Goal: Information Seeking & Learning: Learn about a topic

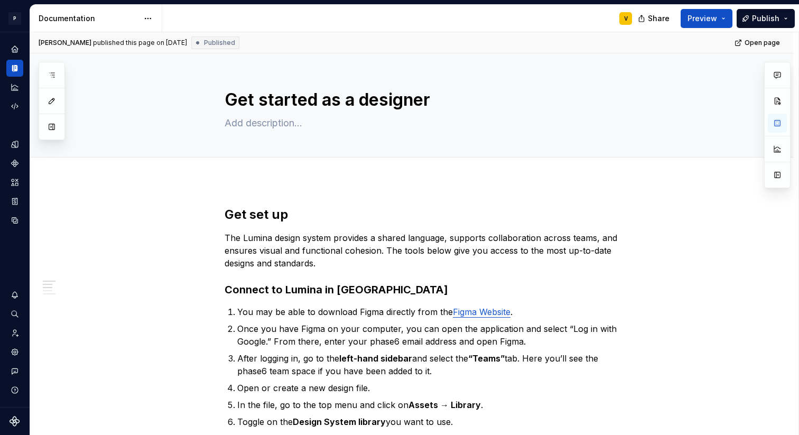
scroll to position [116, 0]
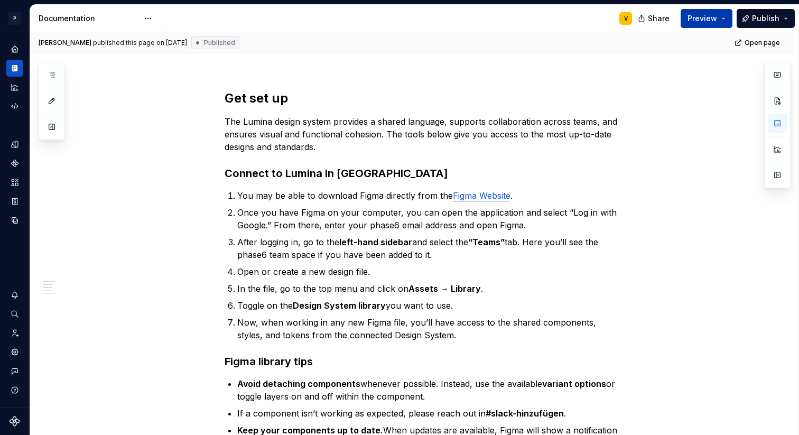
click at [727, 23] on button "Preview" at bounding box center [707, 18] width 52 height 19
click at [775, 36] on link "Open page" at bounding box center [757, 42] width 53 height 15
type textarea "*"
click at [16, 47] on icon "Home" at bounding box center [14, 48] width 7 height 7
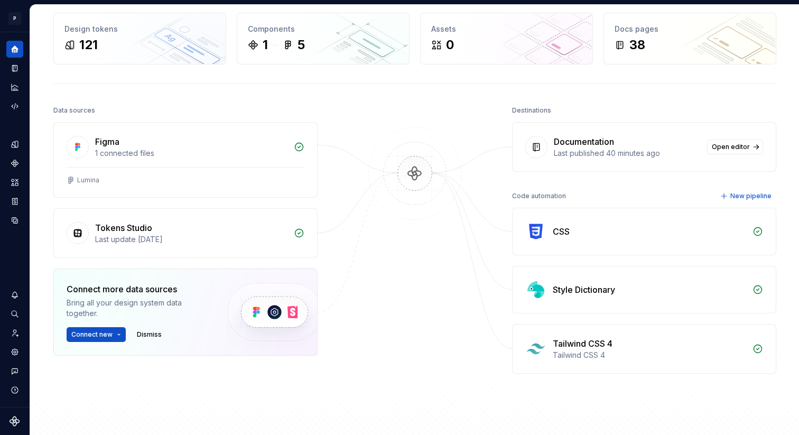
scroll to position [39, 0]
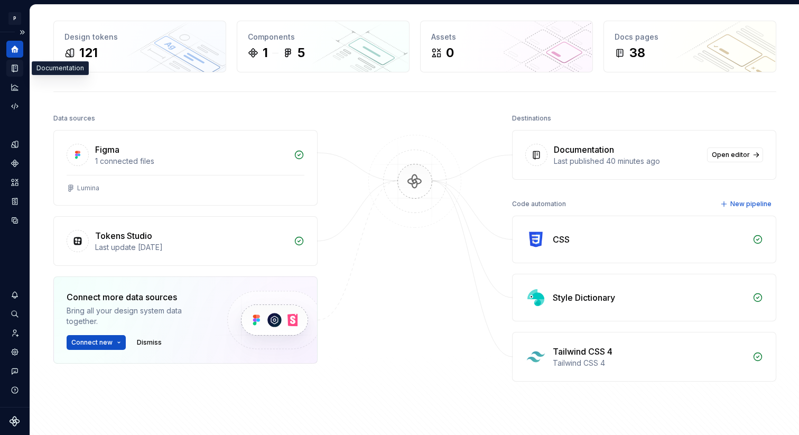
click at [14, 68] on icon "Documentation" at bounding box center [16, 69] width 4 height 6
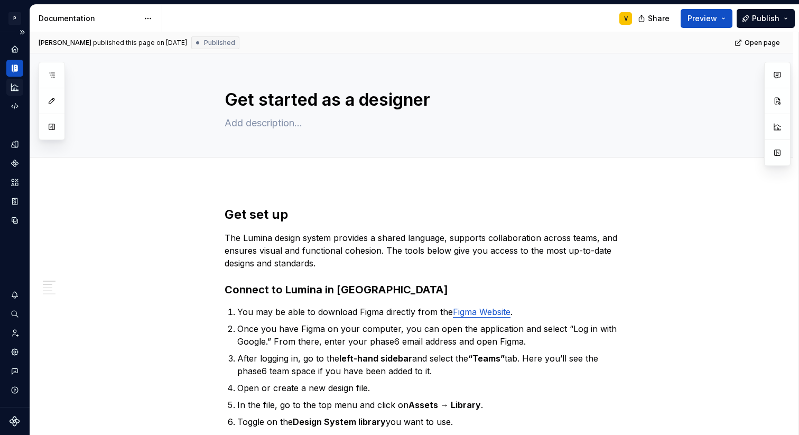
click at [13, 90] on icon "Analytics" at bounding box center [15, 87] width 10 height 10
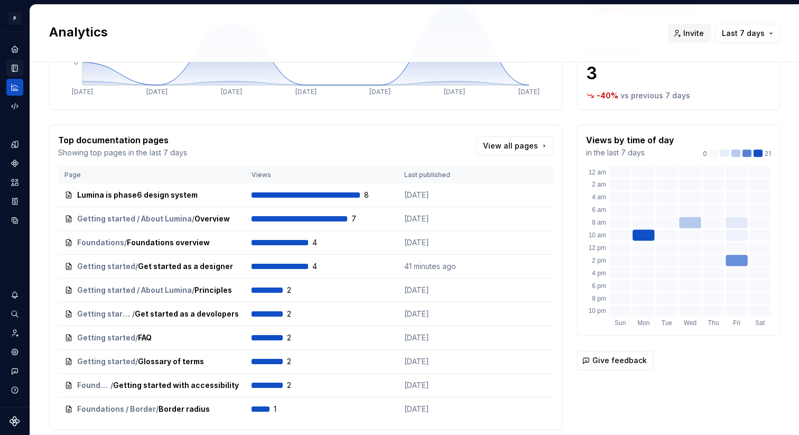
scroll to position [162, 0]
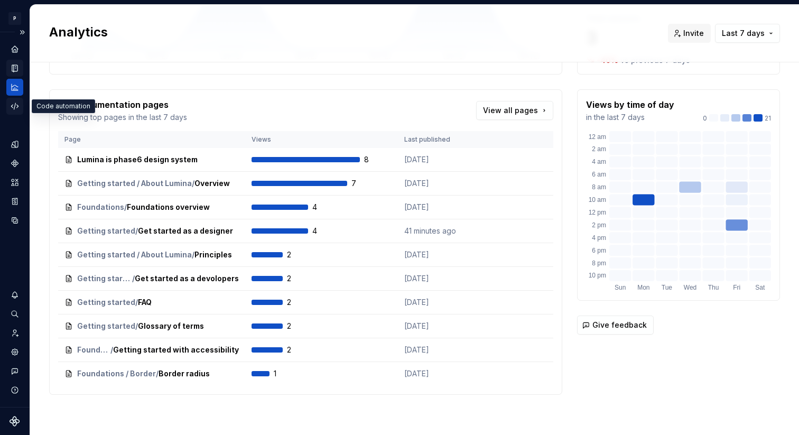
click at [13, 108] on icon "Code automation" at bounding box center [15, 106] width 10 height 10
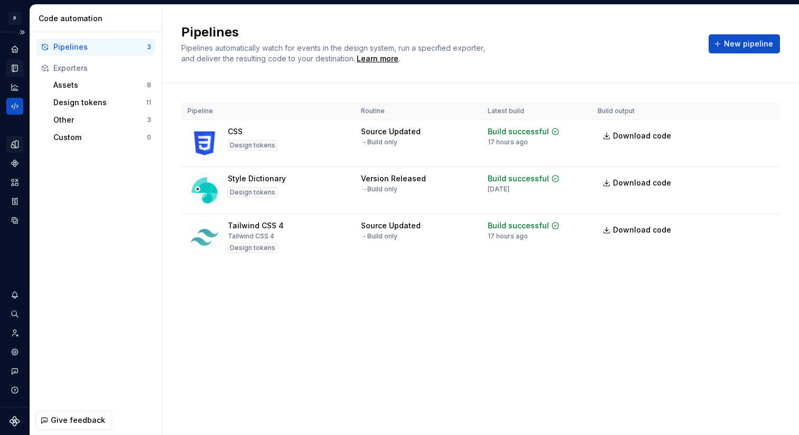
click at [14, 143] on icon "Design tokens" at bounding box center [15, 145] width 10 height 10
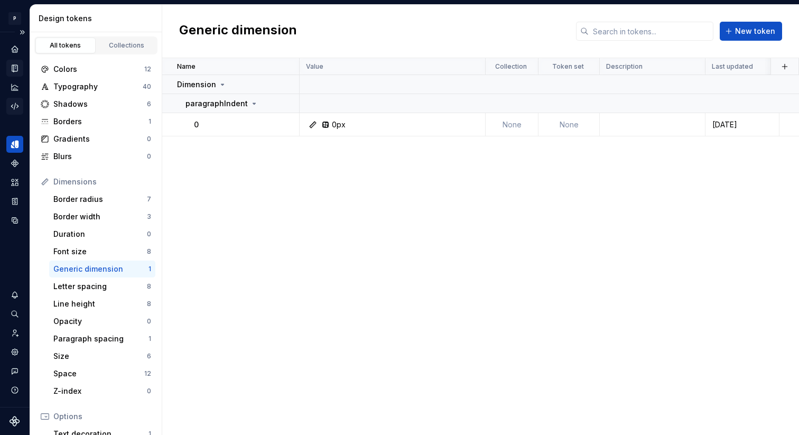
click at [11, 104] on icon "Code automation" at bounding box center [15, 106] width 10 height 10
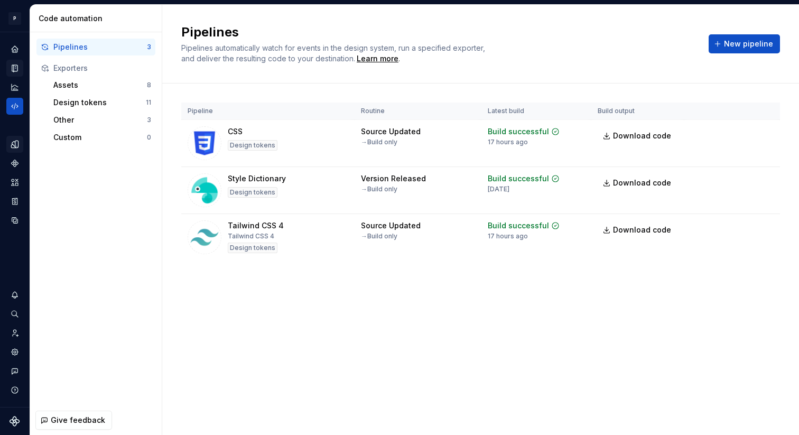
click at [18, 143] on icon "Design tokens" at bounding box center [14, 144] width 7 height 7
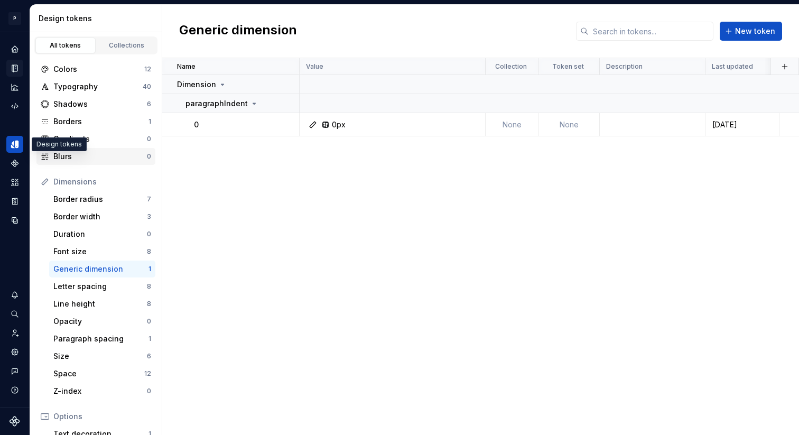
click at [69, 155] on div "Blurs" at bounding box center [100, 156] width 94 height 11
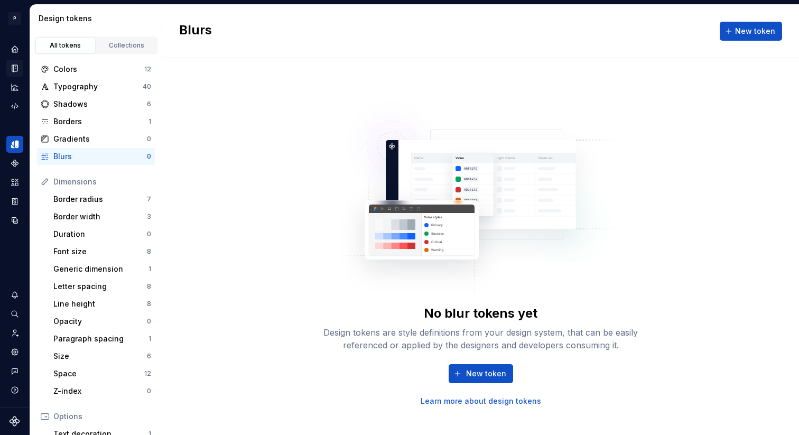
click at [469, 383] on div "New token Learn more about design tokens" at bounding box center [481, 385] width 338 height 42
click at [470, 367] on button "New token" at bounding box center [481, 373] width 64 height 19
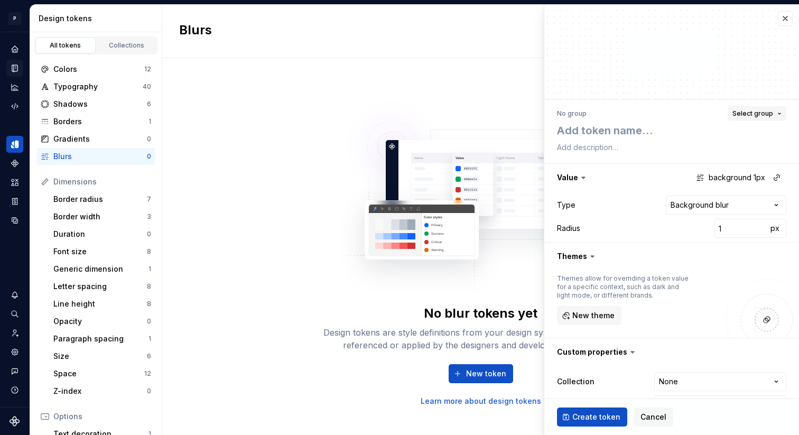
click at [746, 114] on span "Select group" at bounding box center [752, 113] width 41 height 8
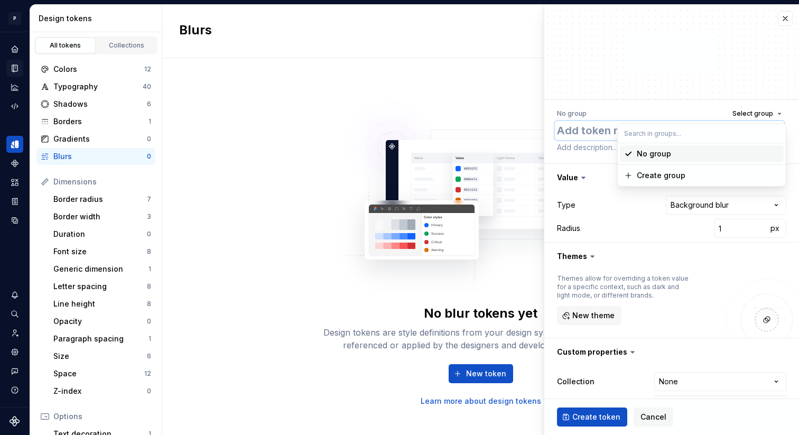
click at [587, 125] on textarea at bounding box center [669, 130] width 229 height 19
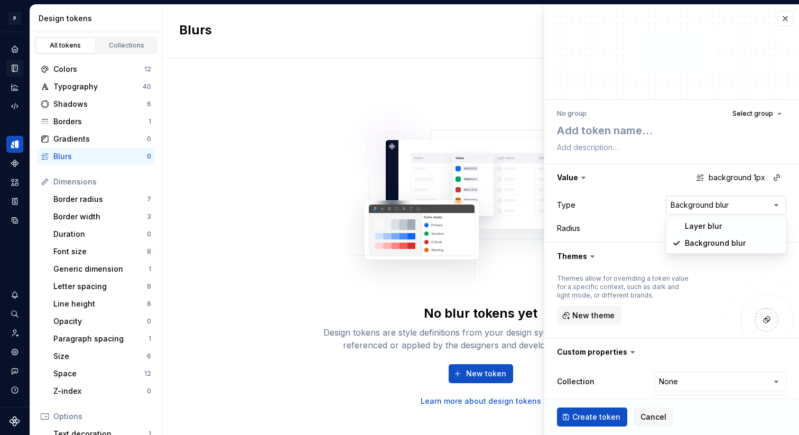
click at [712, 206] on html "**********" at bounding box center [399, 217] width 799 height 435
click at [638, 216] on html "**********" at bounding box center [399, 217] width 799 height 435
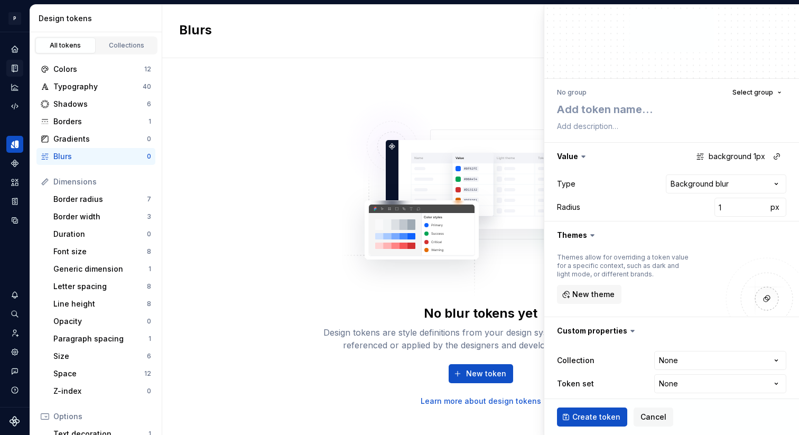
scroll to position [29, 0]
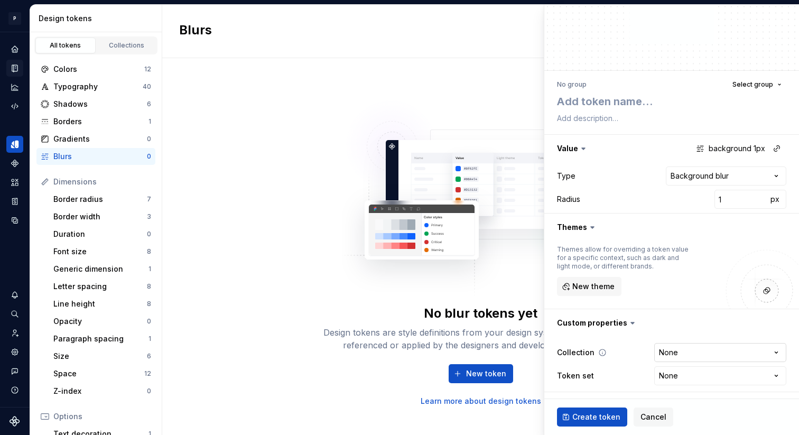
click at [680, 349] on html "**********" at bounding box center [399, 217] width 799 height 435
click at [623, 361] on html "**********" at bounding box center [399, 217] width 799 height 435
click at [681, 375] on html "**********" at bounding box center [399, 217] width 799 height 435
click at [644, 420] on html "**********" at bounding box center [399, 217] width 799 height 435
click at [645, 420] on span "Cancel" at bounding box center [653, 417] width 26 height 11
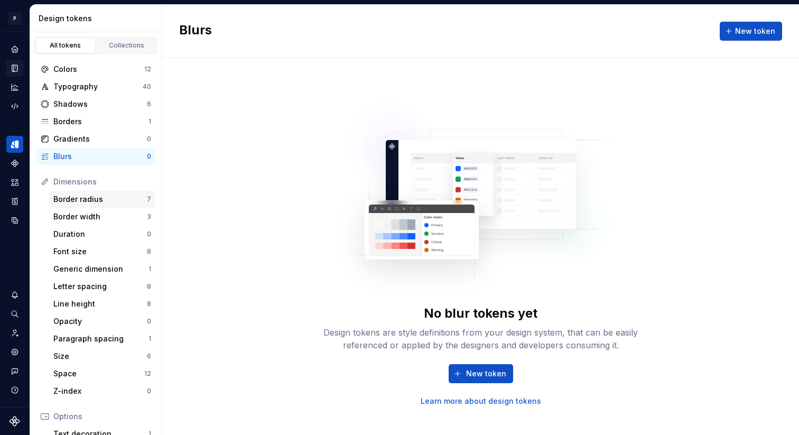
click at [119, 193] on div "Border radius 7" at bounding box center [102, 199] width 106 height 17
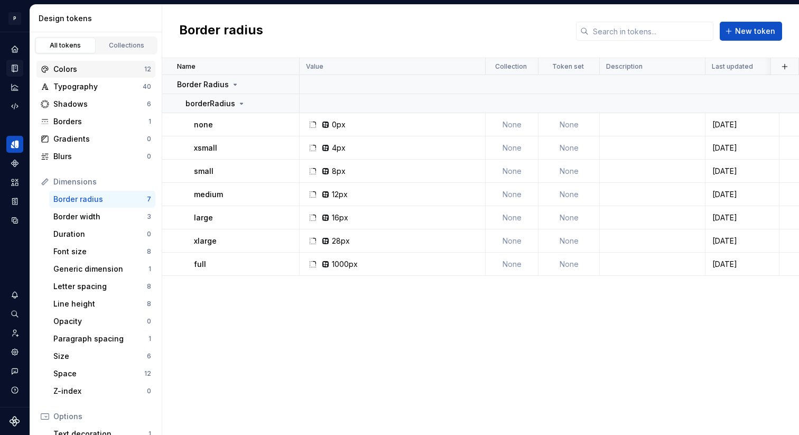
click at [127, 69] on div "Colors" at bounding box center [98, 69] width 91 height 11
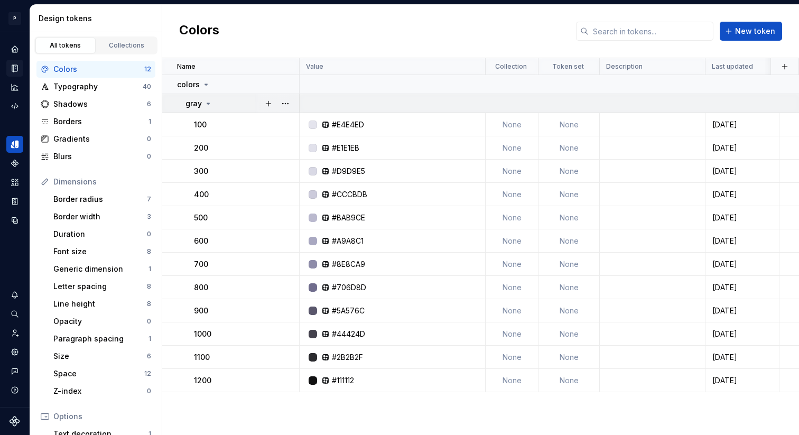
click at [207, 105] on icon at bounding box center [208, 103] width 8 height 8
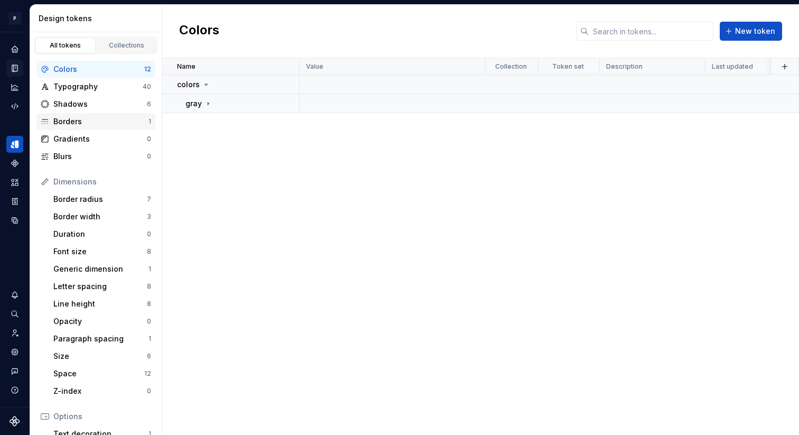
click at [103, 123] on div "Borders" at bounding box center [100, 121] width 95 height 11
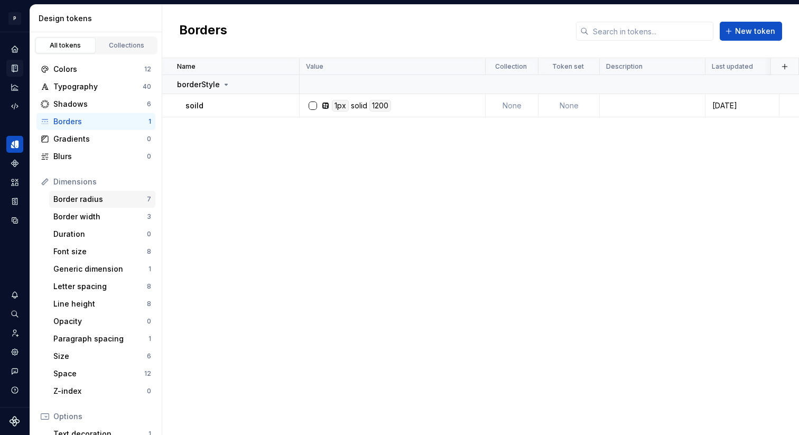
click at [76, 197] on div "Border radius" at bounding box center [100, 199] width 94 height 11
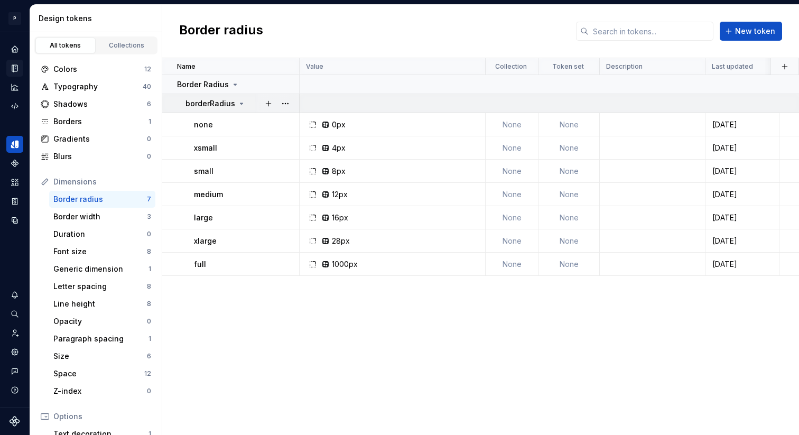
click at [240, 105] on icon at bounding box center [241, 103] width 8 height 8
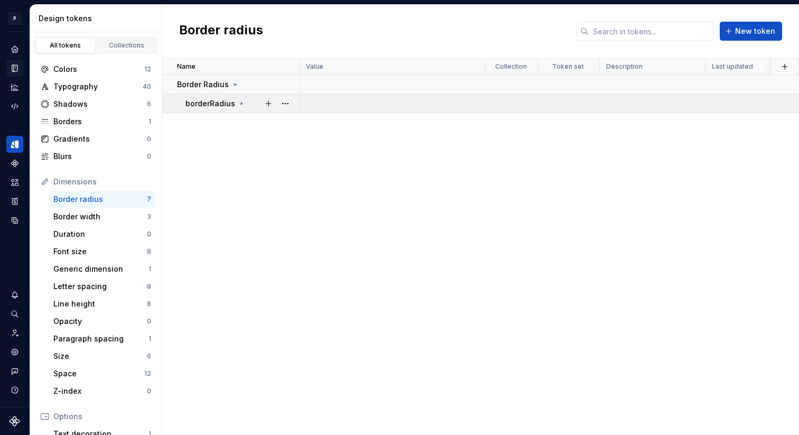
click at [240, 105] on icon at bounding box center [241, 103] width 8 height 8
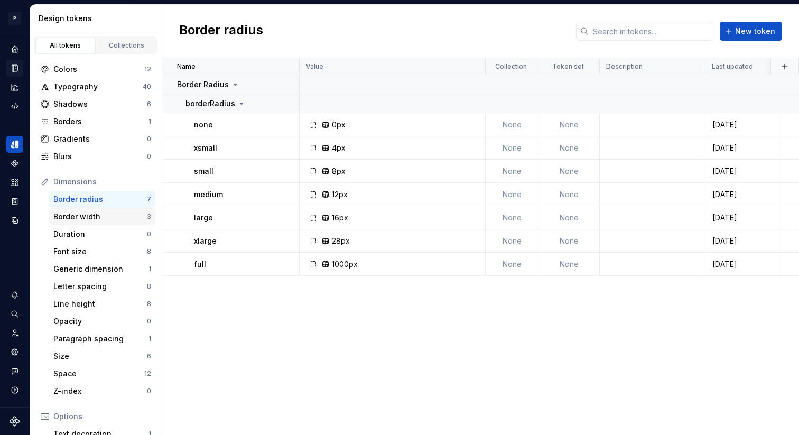
click at [119, 217] on div "Border width" at bounding box center [100, 216] width 94 height 11
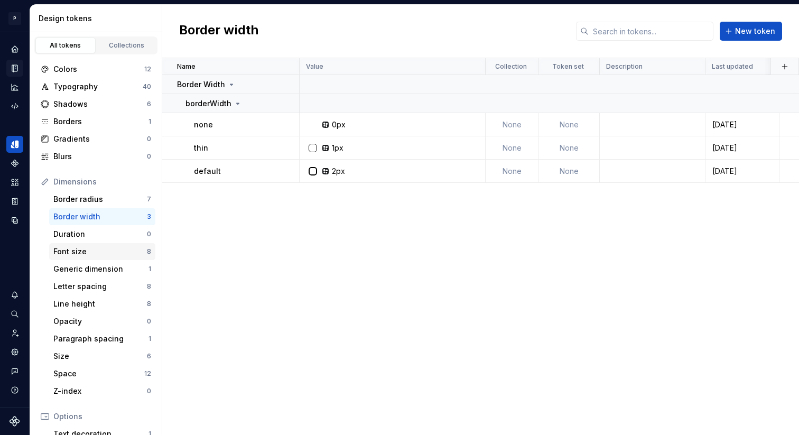
click at [122, 251] on div "Font size" at bounding box center [100, 251] width 94 height 11
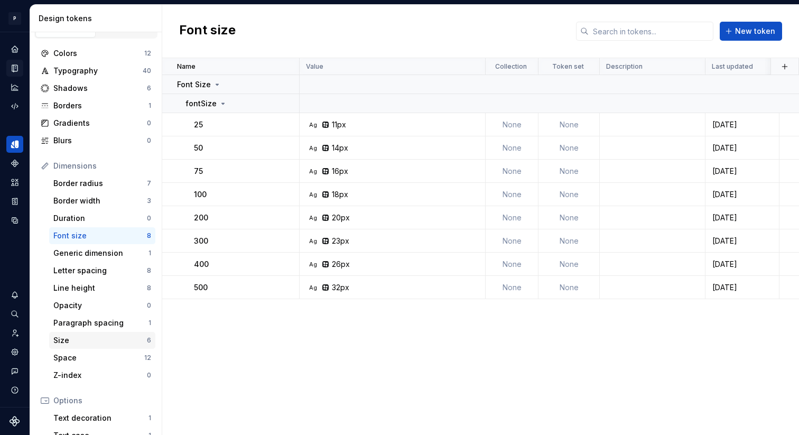
scroll to position [17, 0]
click at [123, 250] on div "Generic dimension" at bounding box center [100, 251] width 95 height 11
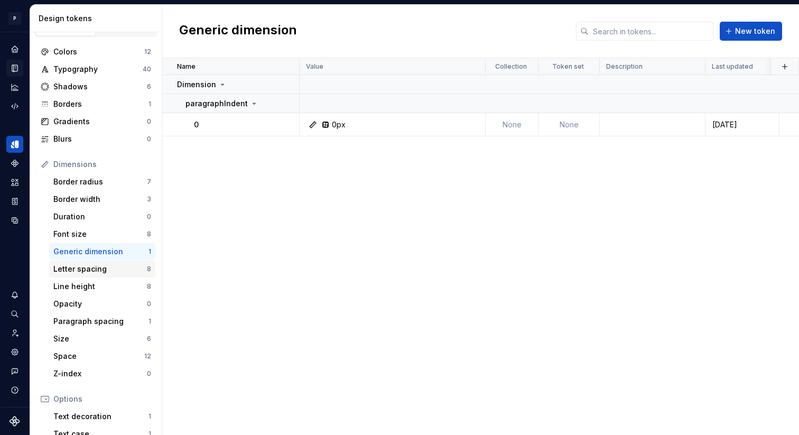
click at [111, 268] on div "Letter spacing" at bounding box center [100, 269] width 94 height 11
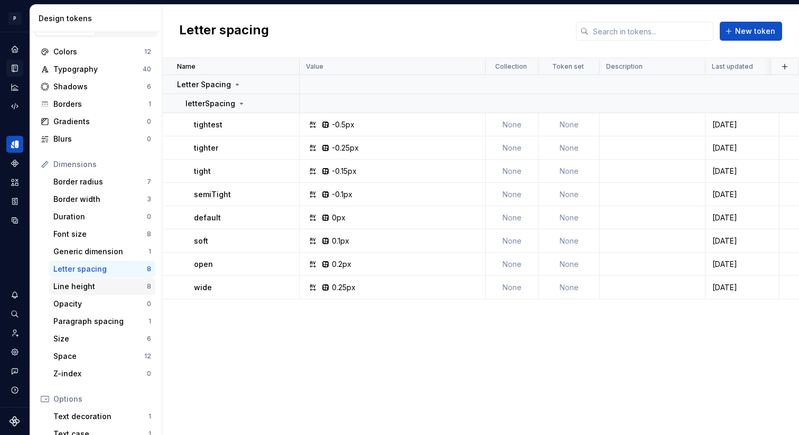
click at [105, 282] on div "Line height" at bounding box center [100, 286] width 94 height 11
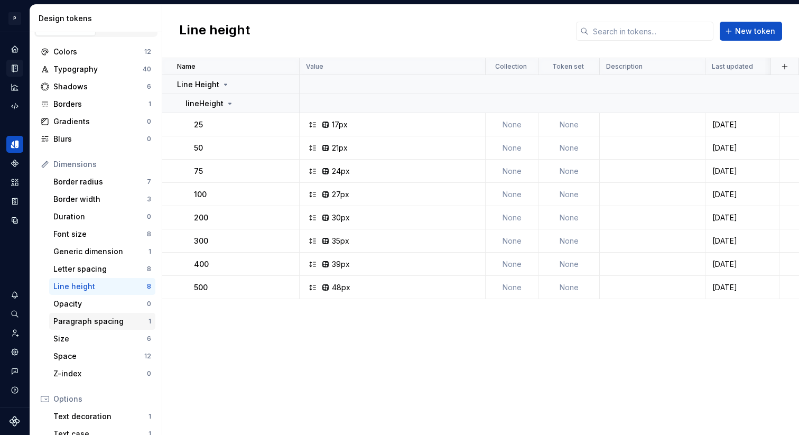
click at [92, 322] on div "Paragraph spacing" at bounding box center [100, 321] width 95 height 11
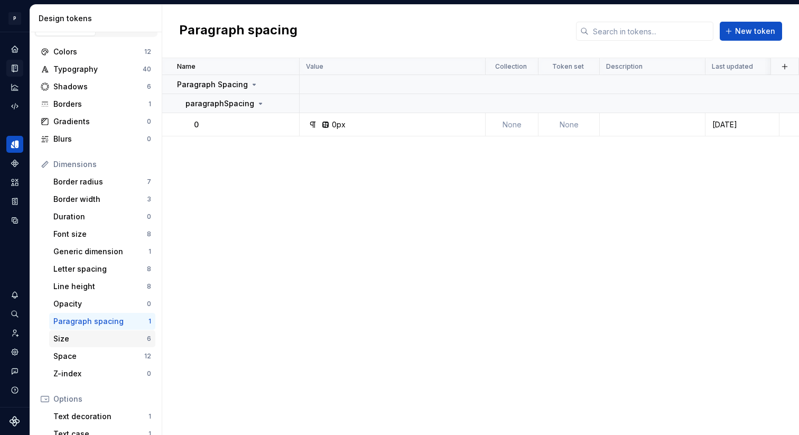
click at [94, 338] on div "Size" at bounding box center [100, 338] width 94 height 11
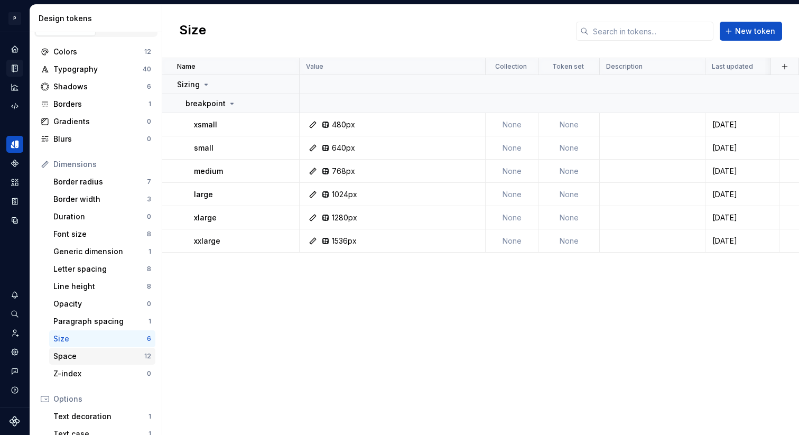
click at [76, 356] on div "Space" at bounding box center [98, 356] width 91 height 11
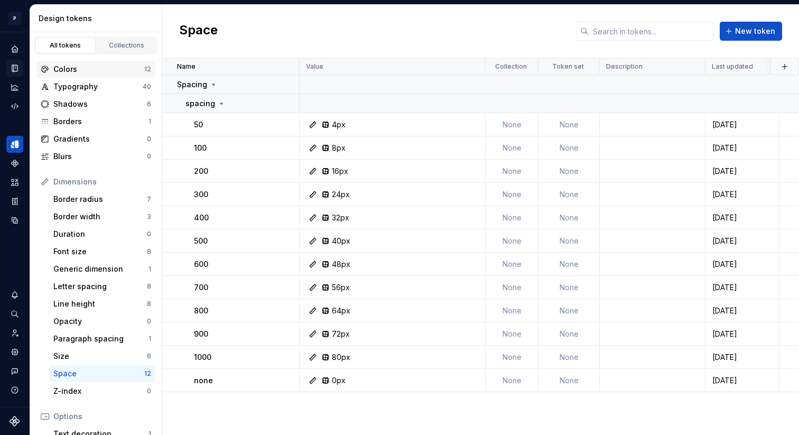
click at [101, 68] on div "Colors" at bounding box center [98, 69] width 91 height 11
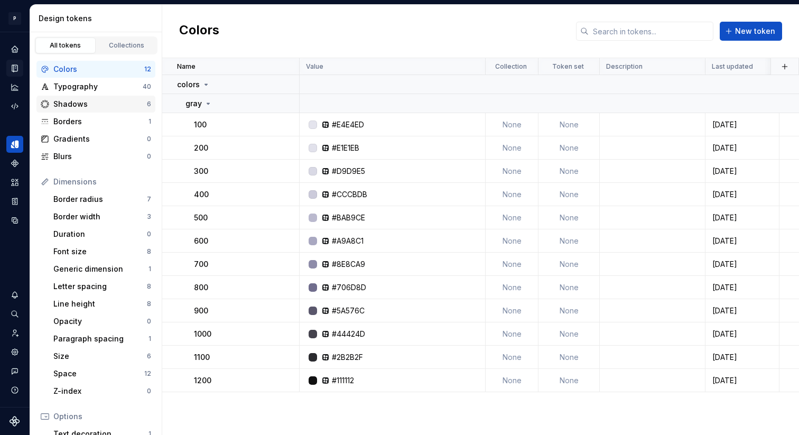
click at [109, 104] on div "Shadows" at bounding box center [100, 104] width 94 height 11
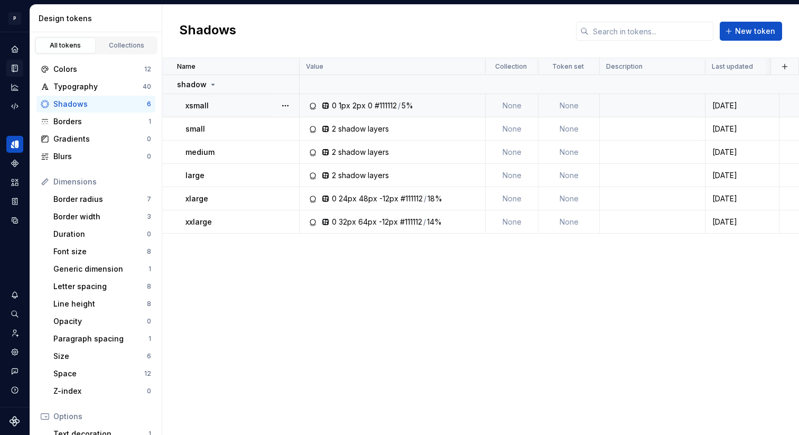
scroll to position [16, 0]
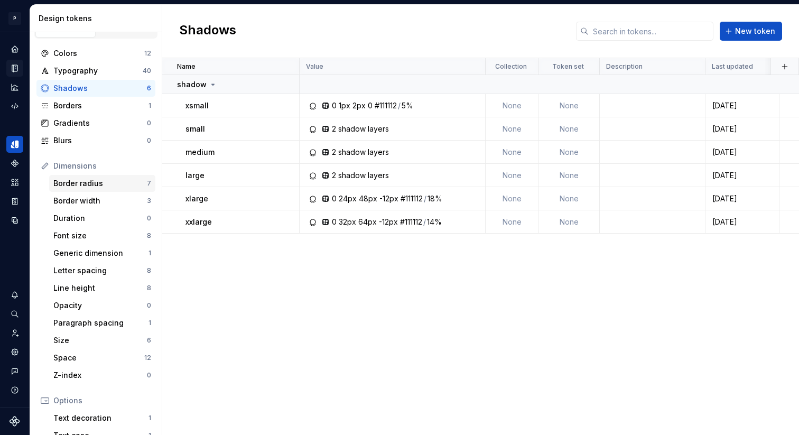
click at [89, 183] on div "Border radius" at bounding box center [100, 183] width 94 height 11
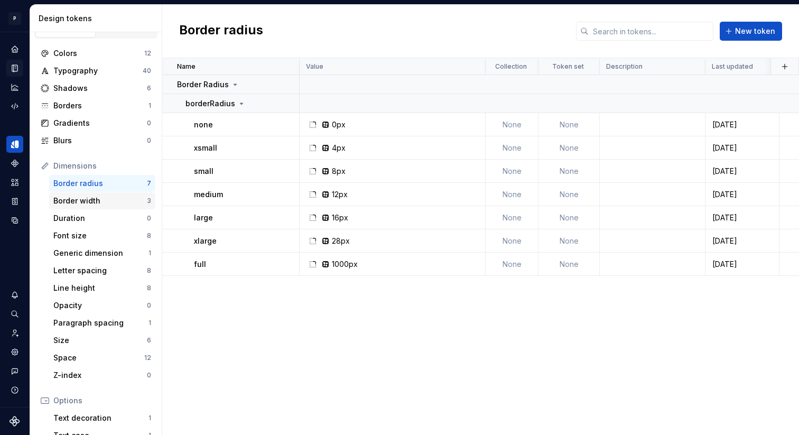
click at [76, 208] on div "Border width 3" at bounding box center [102, 200] width 106 height 17
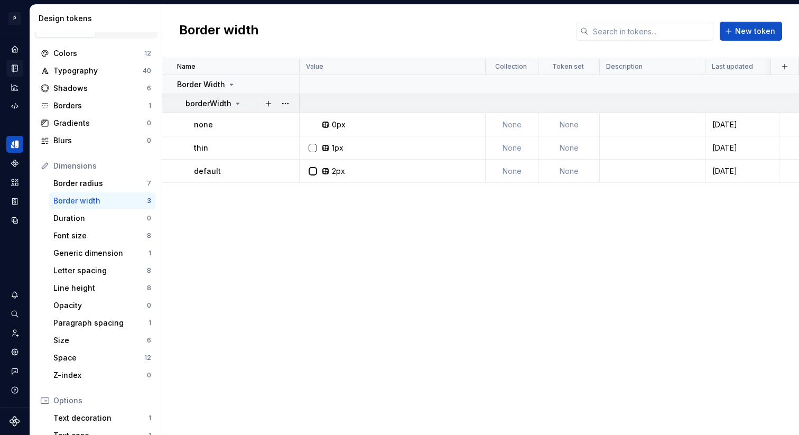
click at [237, 103] on icon at bounding box center [238, 103] width 3 height 1
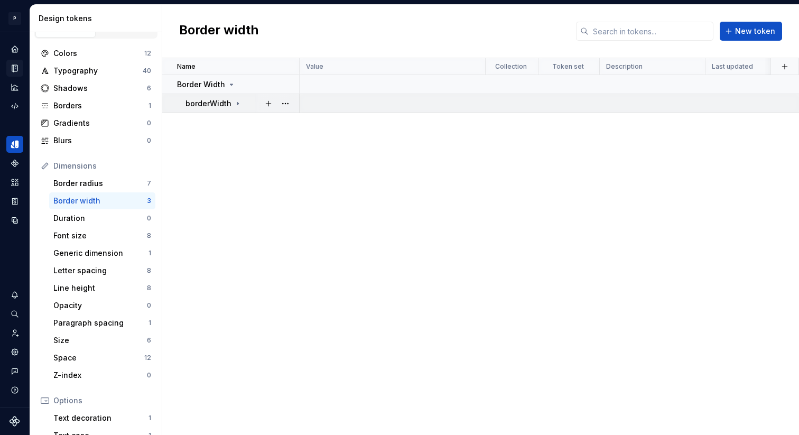
click at [237, 103] on icon at bounding box center [237, 103] width 1 height 3
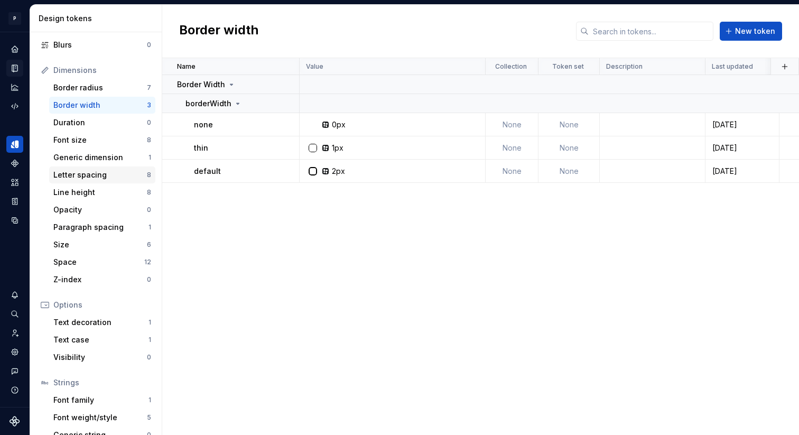
scroll to position [144, 0]
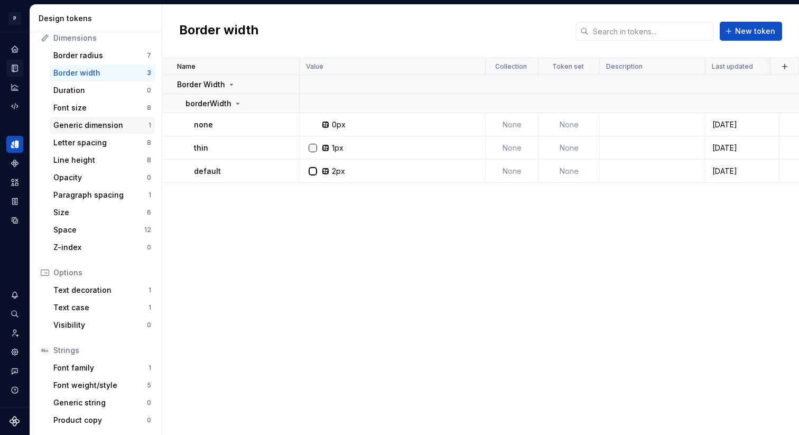
click at [113, 129] on div "Generic dimension" at bounding box center [100, 125] width 95 height 11
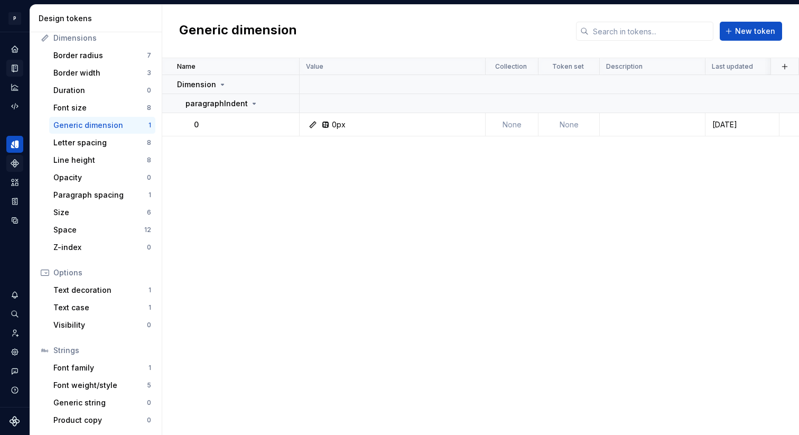
click at [15, 161] on icon "Components" at bounding box center [14, 163] width 7 height 7
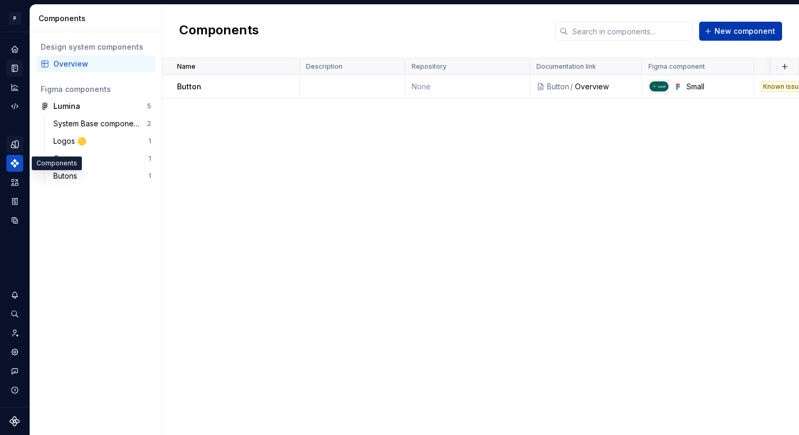
click at [709, 33] on button "New component" at bounding box center [740, 31] width 83 height 19
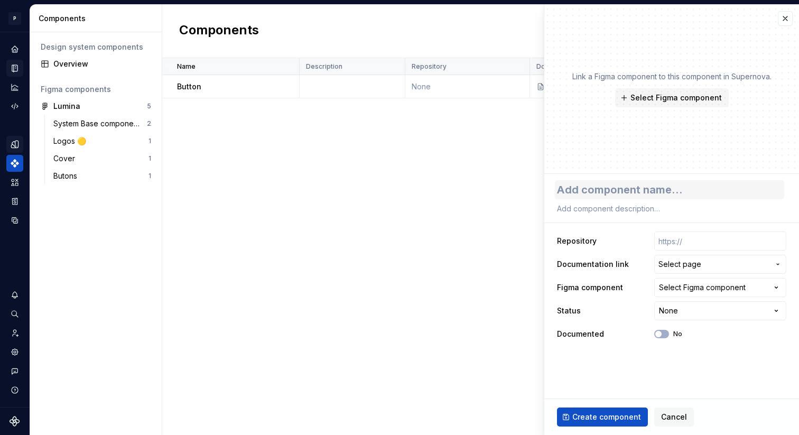
click at [612, 186] on textarea at bounding box center [669, 189] width 229 height 19
click at [694, 268] on span "Select page" at bounding box center [679, 264] width 43 height 11
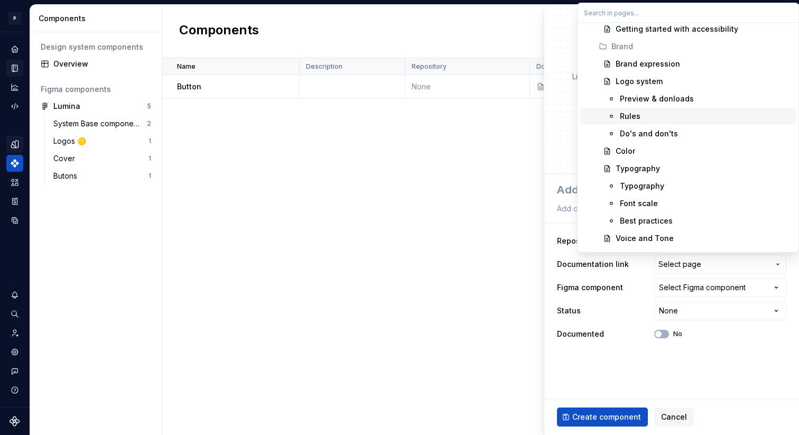
scroll to position [250, 0]
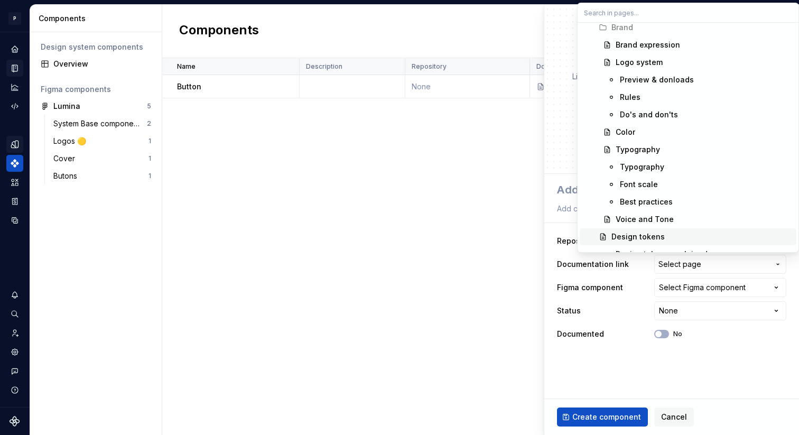
click at [598, 322] on html "**********" at bounding box center [399, 217] width 799 height 435
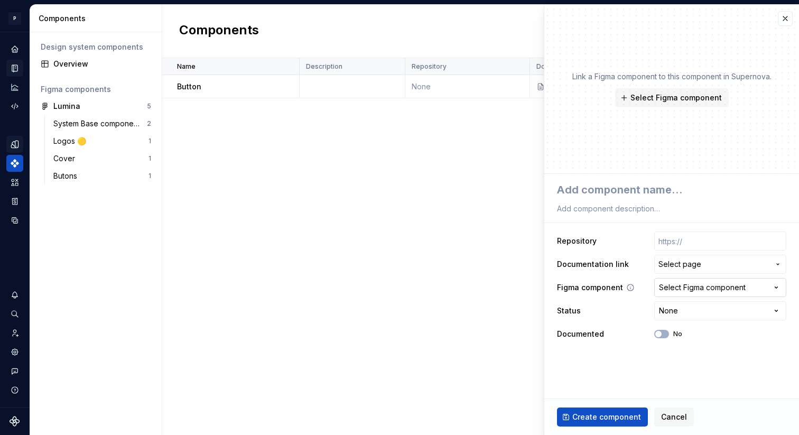
click at [666, 289] on div "Select Figma component" at bounding box center [702, 287] width 87 height 11
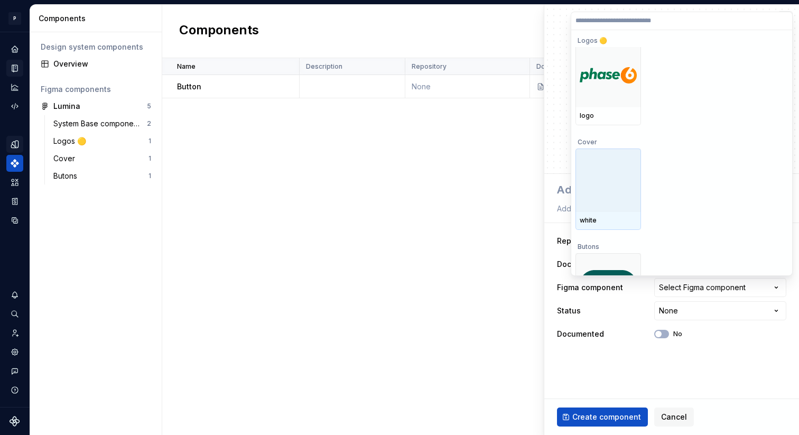
scroll to position [160, 0]
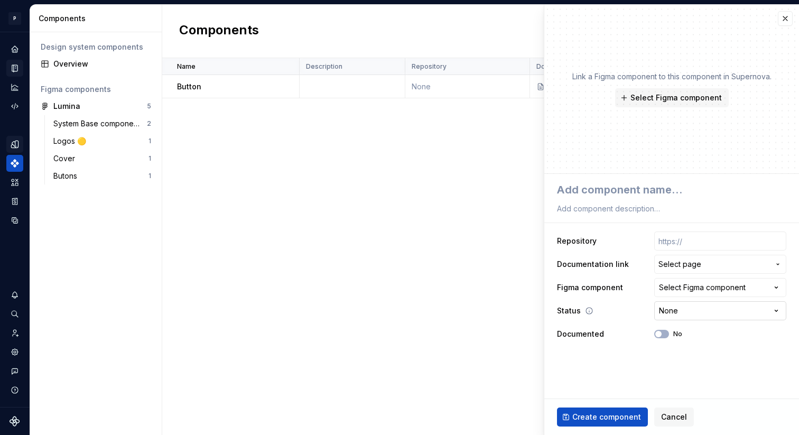
click at [684, 315] on html "**********" at bounding box center [399, 217] width 799 height 435
click at [683, 315] on html "**********" at bounding box center [399, 217] width 799 height 435
click at [617, 355] on html "**********" at bounding box center [399, 217] width 799 height 435
click at [663, 335] on button "No" at bounding box center [661, 334] width 15 height 8
click at [663, 335] on span "button" at bounding box center [665, 334] width 6 height 6
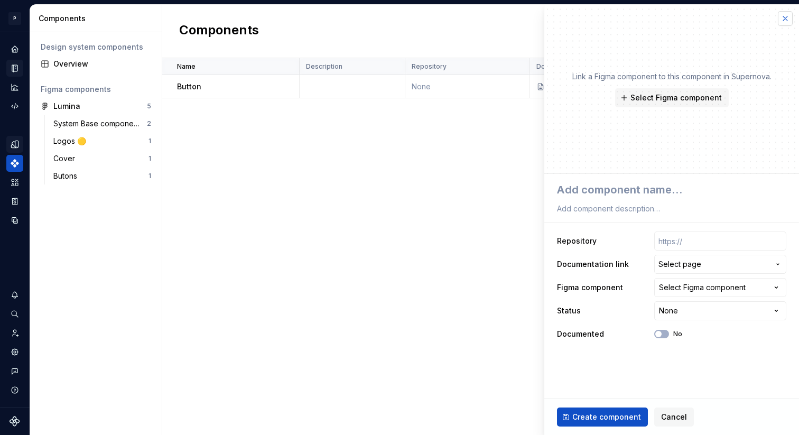
click at [783, 21] on button "button" at bounding box center [785, 18] width 15 height 15
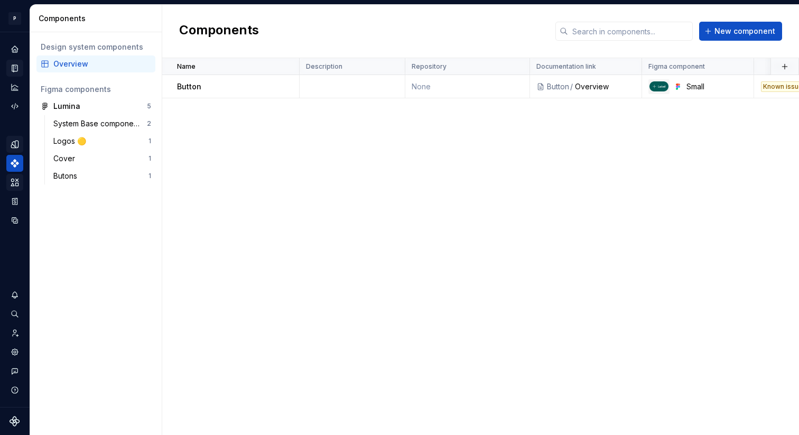
click at [9, 182] on div "Assets" at bounding box center [14, 182] width 17 height 17
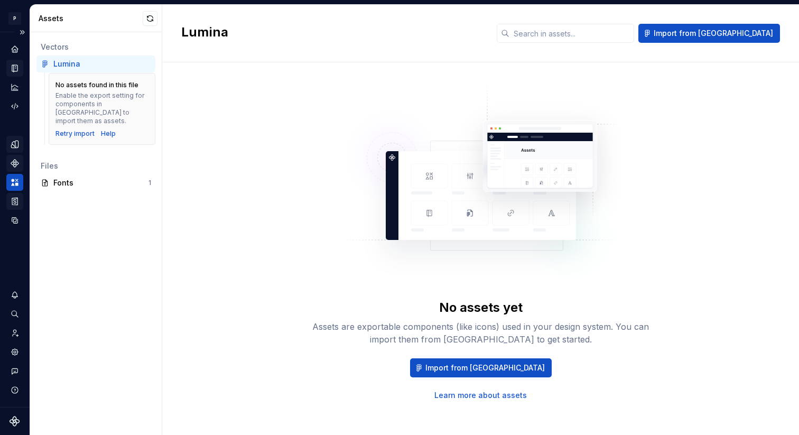
click at [13, 203] on icon "Storybook stories" at bounding box center [15, 202] width 10 height 10
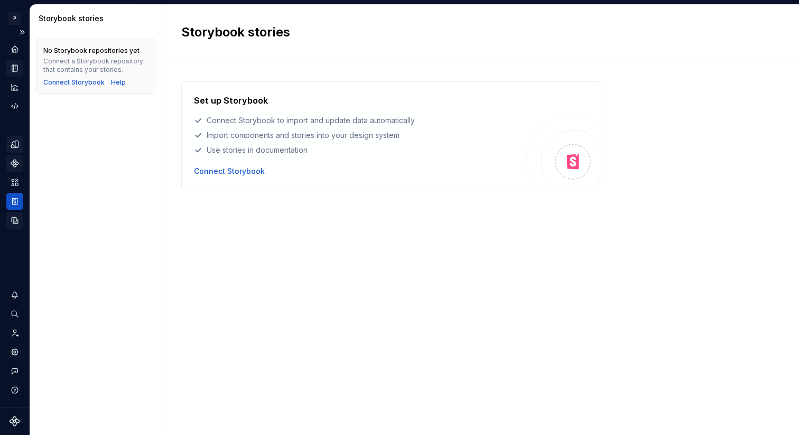
click at [15, 220] on icon "Data sources" at bounding box center [15, 221] width 10 height 10
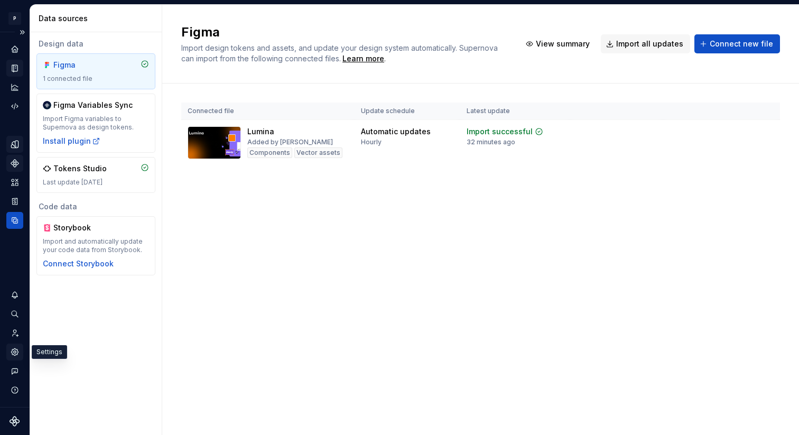
click at [14, 356] on icon "Settings" at bounding box center [15, 352] width 10 height 10
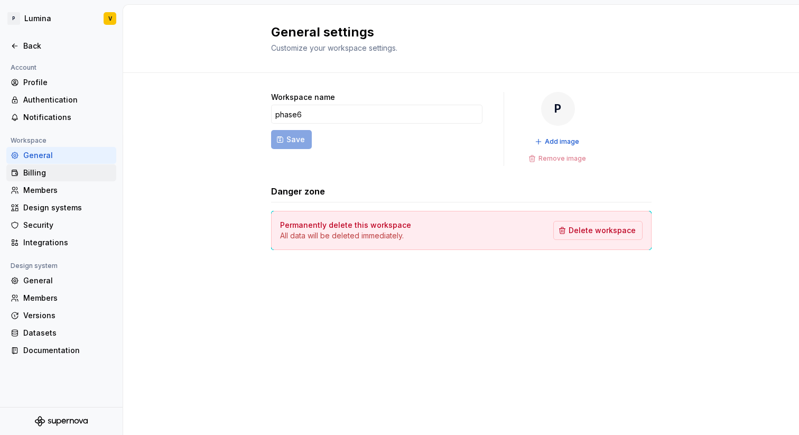
click at [38, 169] on div "Billing" at bounding box center [67, 173] width 89 height 11
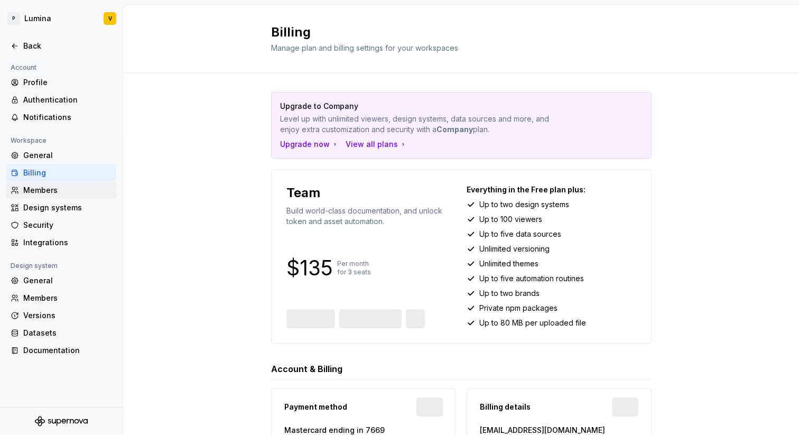
click at [36, 189] on div "Members" at bounding box center [67, 190] width 89 height 11
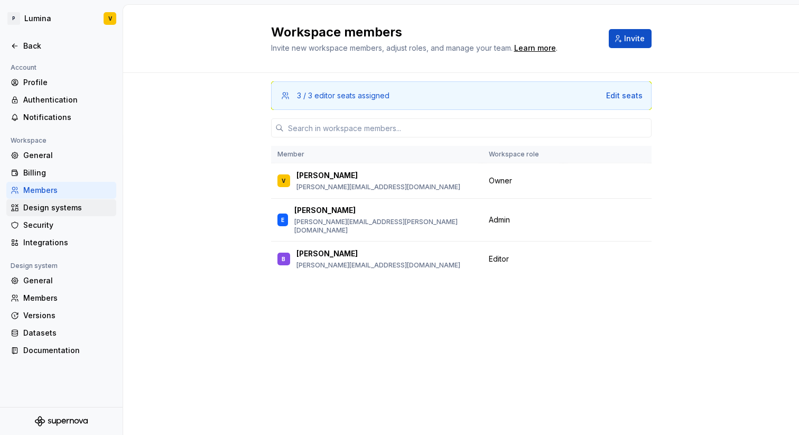
click at [40, 205] on div "Design systems" at bounding box center [67, 207] width 89 height 11
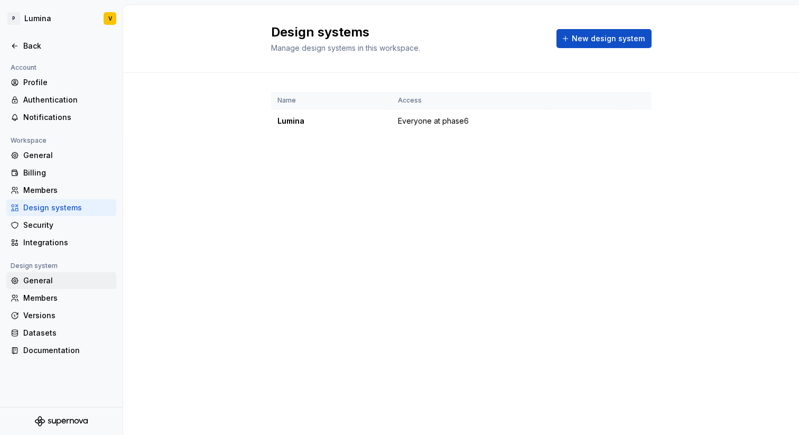
click at [33, 282] on div "General" at bounding box center [67, 280] width 89 height 11
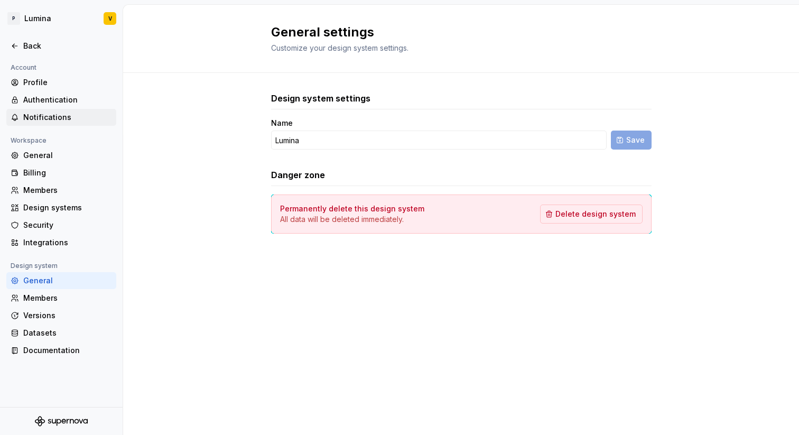
click at [45, 109] on div "Notifications" at bounding box center [61, 117] width 110 height 17
click at [41, 155] on div "General" at bounding box center [67, 155] width 89 height 11
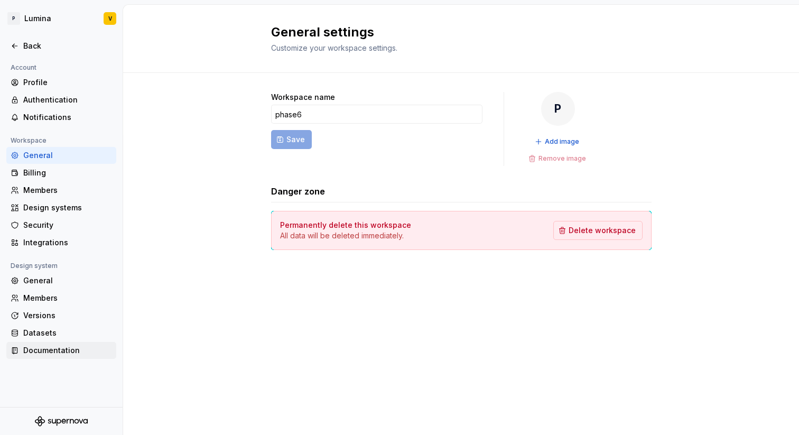
click at [60, 348] on div "Documentation" at bounding box center [67, 350] width 89 height 11
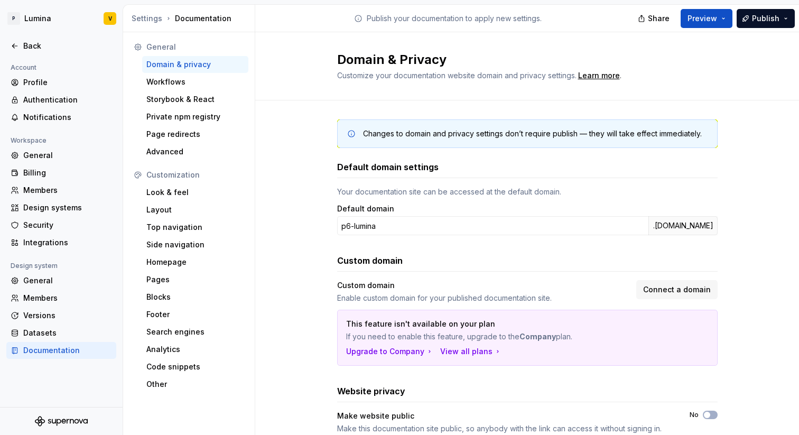
scroll to position [45, 0]
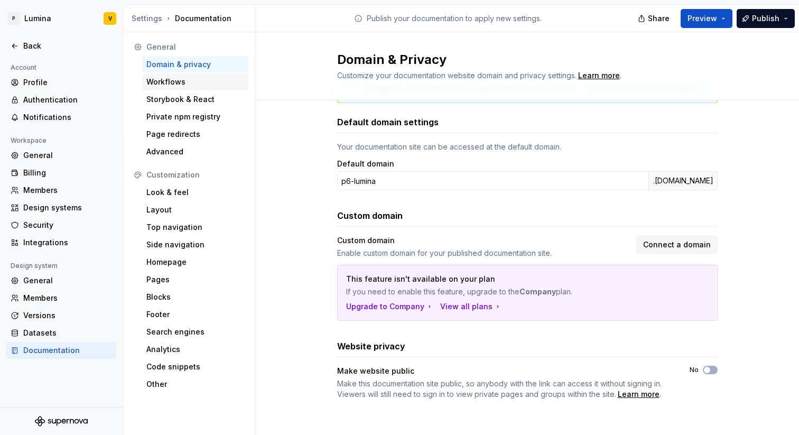
click at [174, 83] on div "Workflows" at bounding box center [195, 82] width 98 height 11
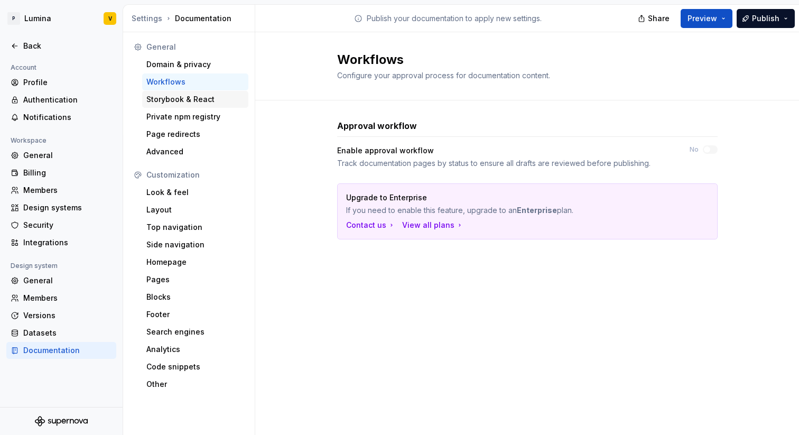
click at [192, 100] on div "Storybook & React" at bounding box center [195, 99] width 98 height 11
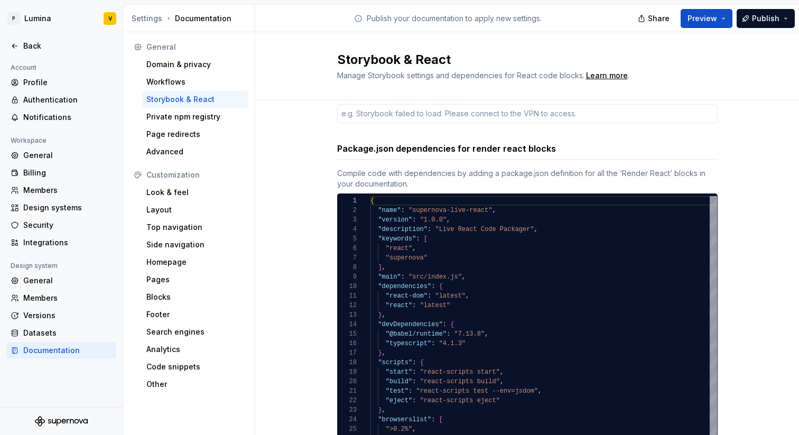
scroll to position [135, 0]
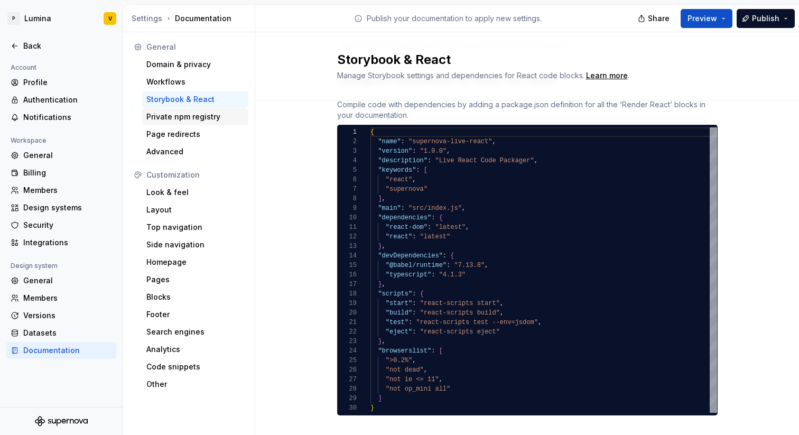
click at [162, 124] on div "Private npm registry" at bounding box center [195, 116] width 106 height 17
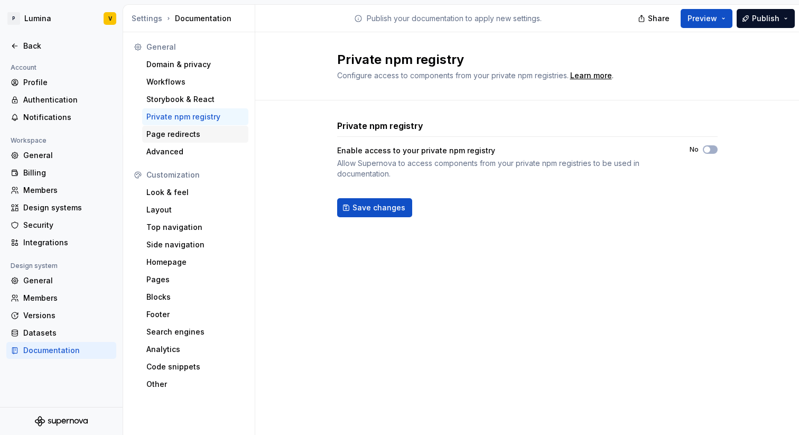
click at [160, 139] on div "Page redirects" at bounding box center [195, 134] width 106 height 17
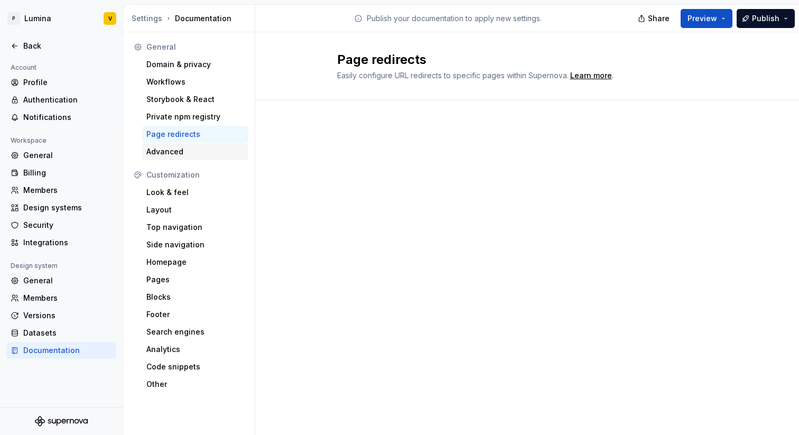
click at [182, 153] on div "Advanced" at bounding box center [195, 151] width 98 height 11
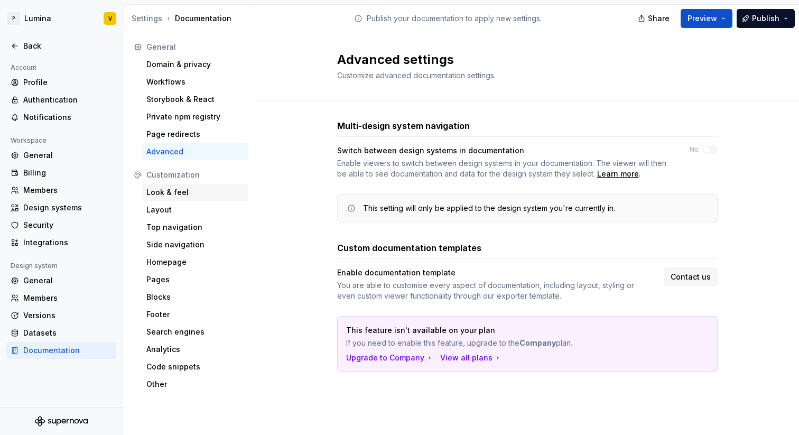
click at [175, 190] on div "Look & feel" at bounding box center [195, 192] width 98 height 11
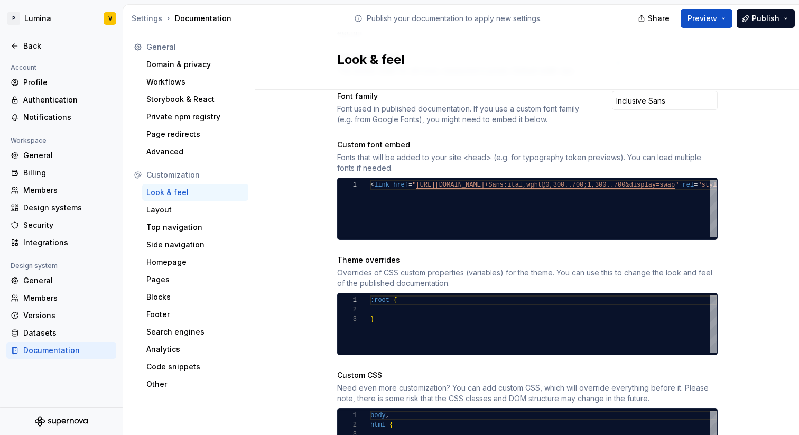
scroll to position [438, 0]
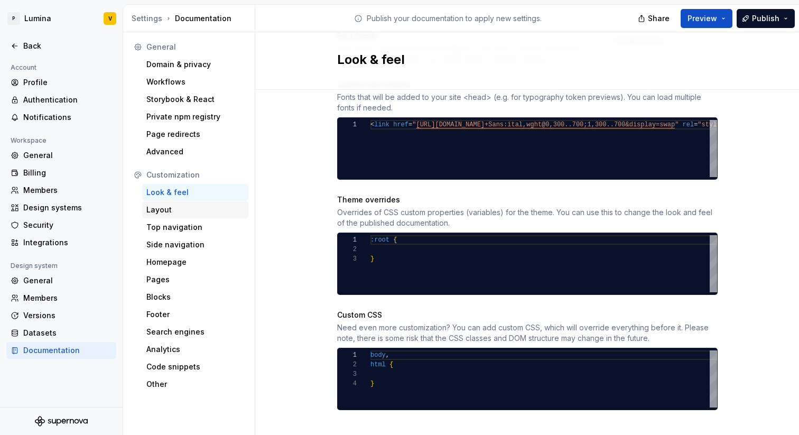
click at [162, 213] on div "Layout" at bounding box center [195, 210] width 98 height 11
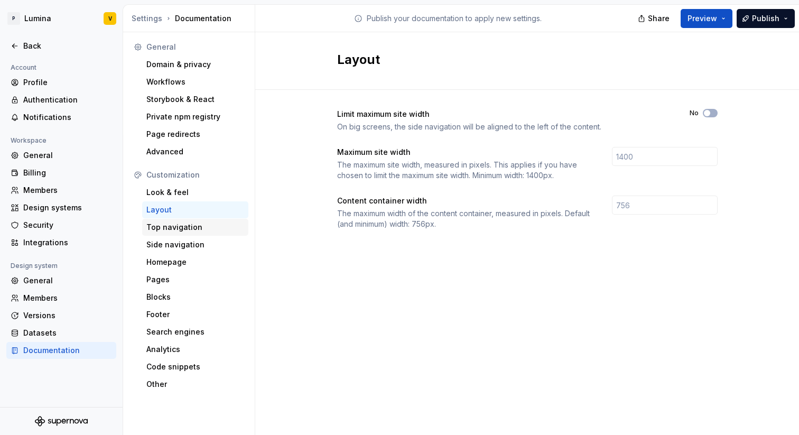
click at [167, 227] on div "Top navigation" at bounding box center [195, 227] width 98 height 11
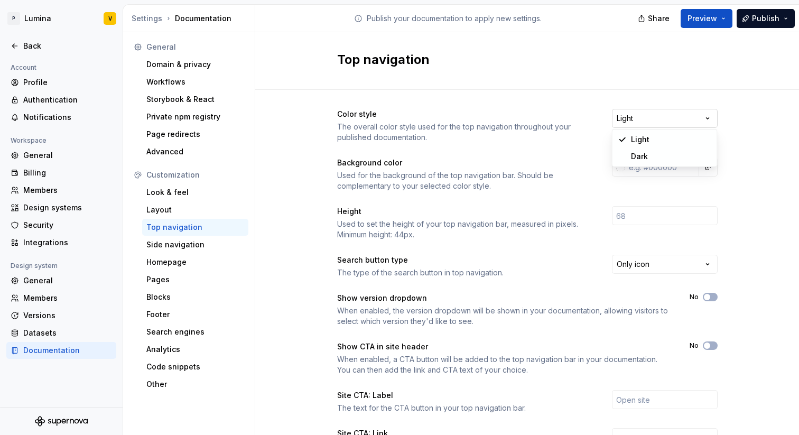
click at [686, 120] on html "P Lumina V Back Account Profile Authentication Notifications Workspace General …" at bounding box center [399, 217] width 799 height 435
click at [547, 100] on html "P Lumina V Back Account Profile Authentication Notifications Workspace General …" at bounding box center [399, 217] width 799 height 435
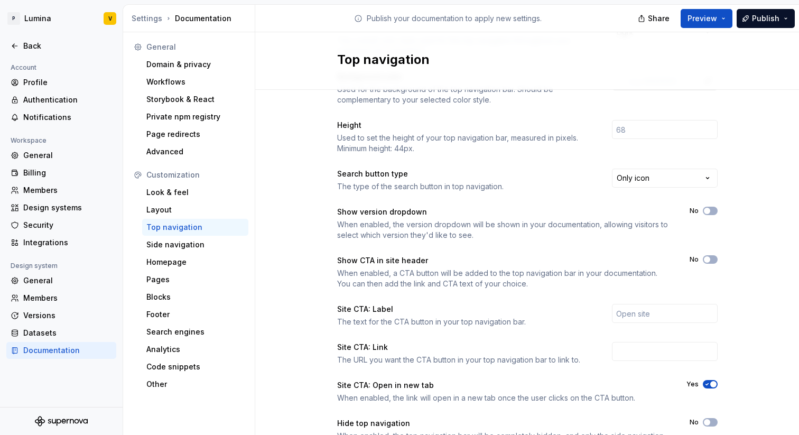
scroll to position [138, 0]
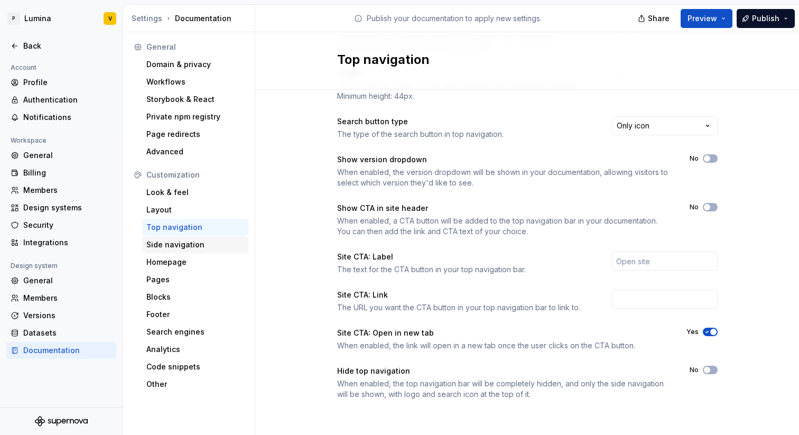
click at [177, 247] on div "Side navigation" at bounding box center [195, 244] width 98 height 11
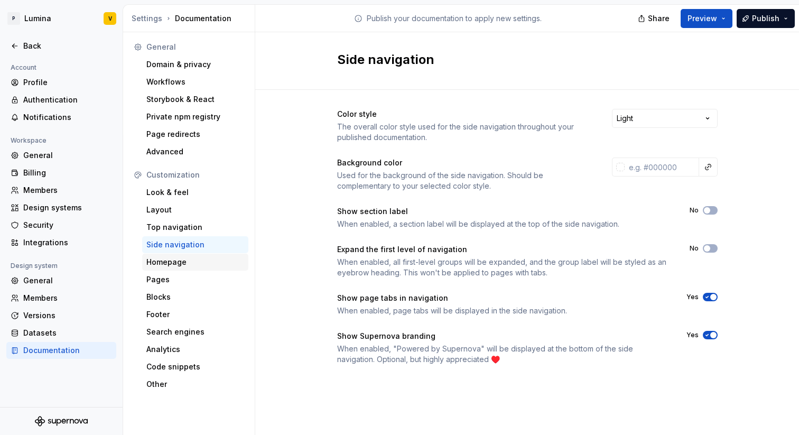
click at [168, 263] on div "Homepage" at bounding box center [195, 262] width 98 height 11
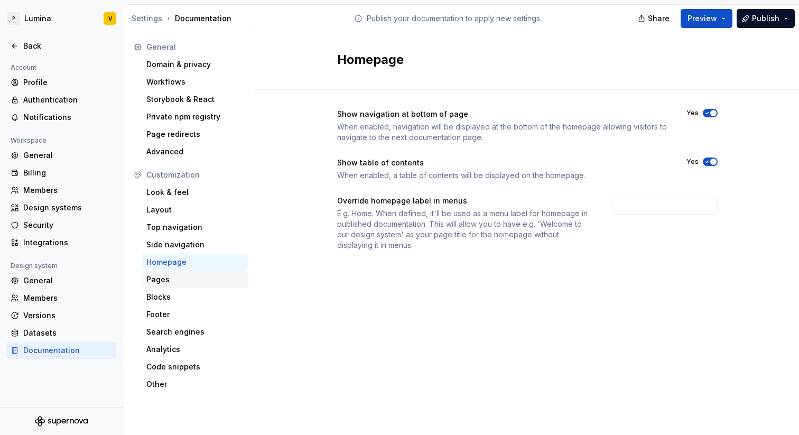
click at [162, 278] on div "Pages" at bounding box center [195, 279] width 98 height 11
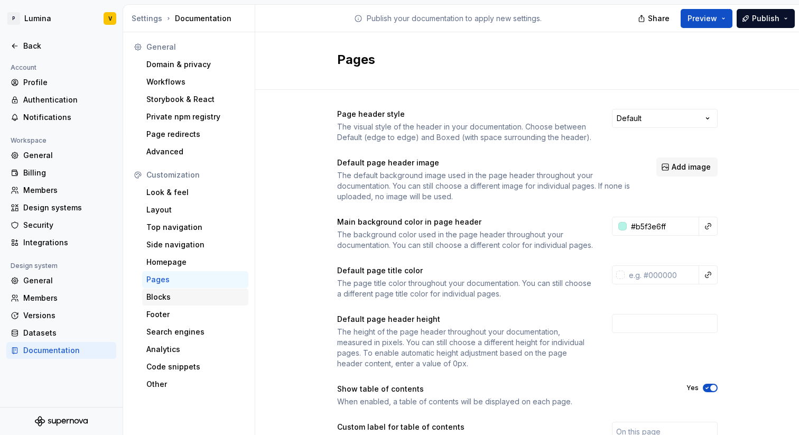
click at [162, 295] on div "Blocks" at bounding box center [195, 297] width 98 height 11
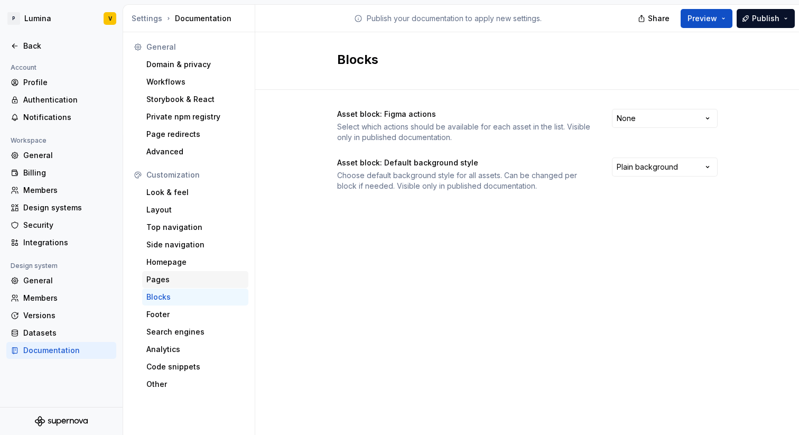
click at [157, 281] on div "Pages" at bounding box center [195, 279] width 98 height 11
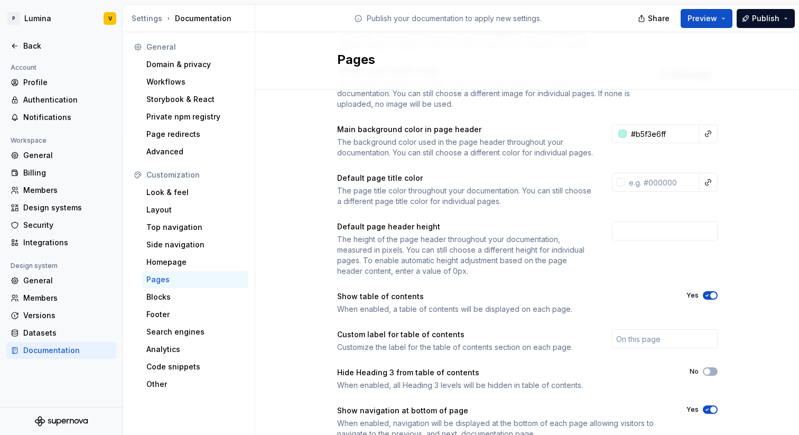
scroll to position [143, 0]
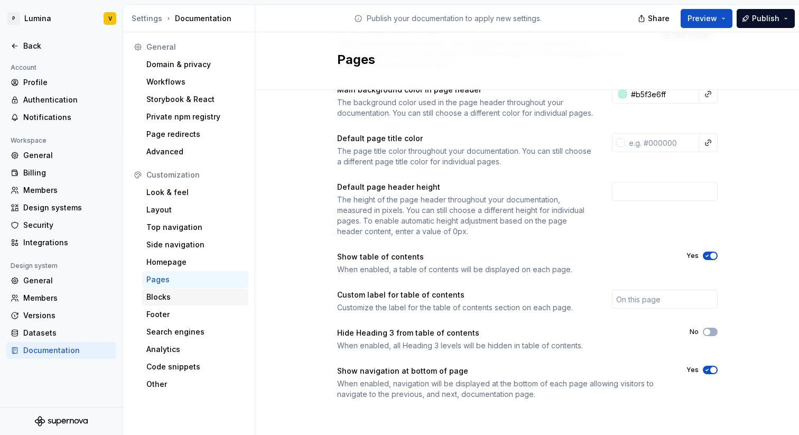
click at [172, 301] on div "Blocks" at bounding box center [195, 297] width 98 height 11
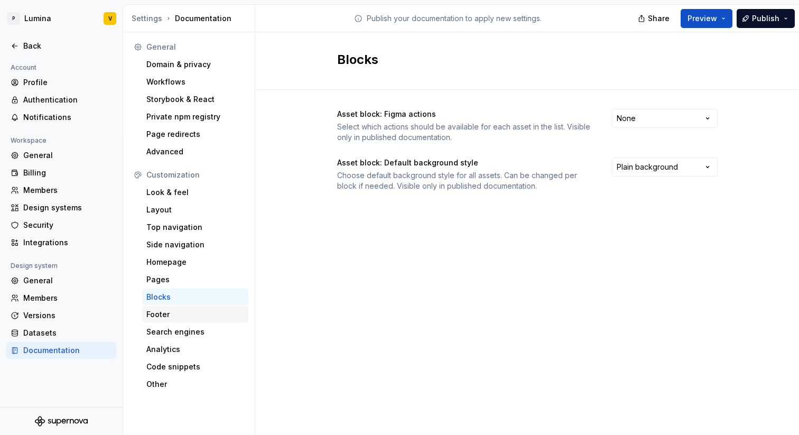
click at [158, 316] on div "Footer" at bounding box center [195, 314] width 98 height 11
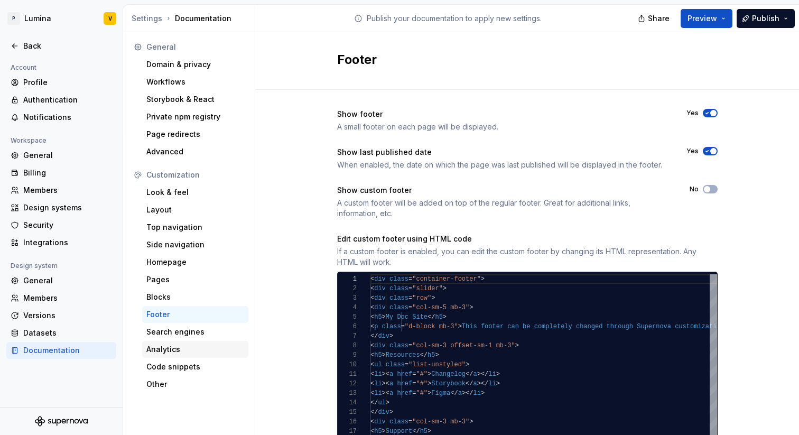
click at [171, 341] on div "Analytics" at bounding box center [195, 349] width 106 height 17
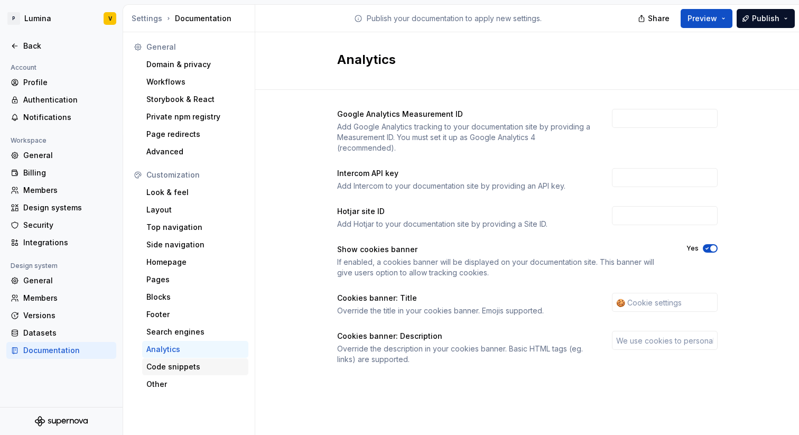
click at [159, 364] on div "Code snippets" at bounding box center [195, 366] width 98 height 11
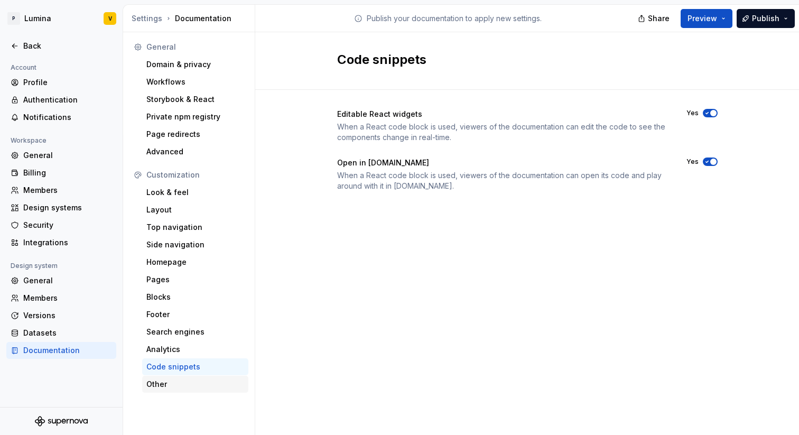
click at [150, 388] on div "Other" at bounding box center [195, 384] width 98 height 11
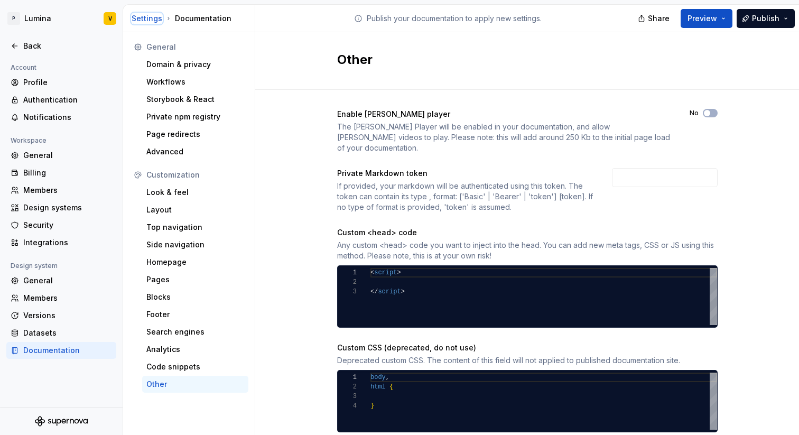
click at [141, 17] on div "Settings" at bounding box center [147, 18] width 31 height 11
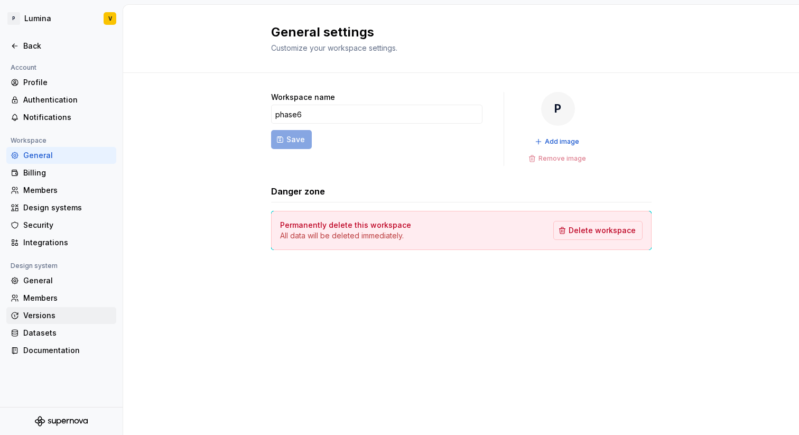
click at [28, 312] on div "Versions" at bounding box center [67, 315] width 89 height 11
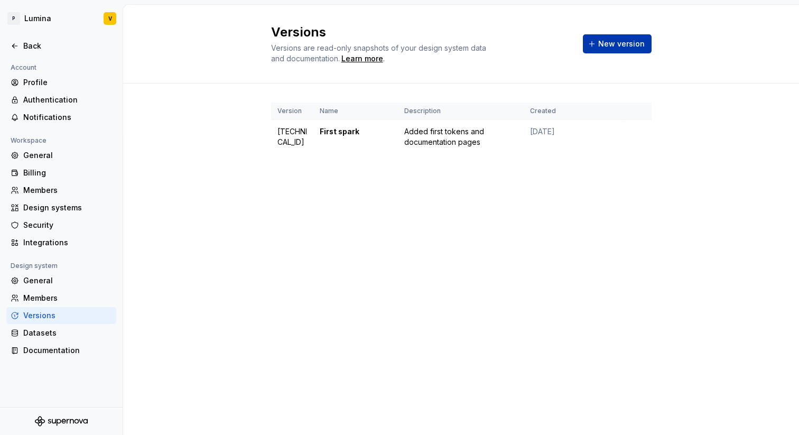
click at [590, 45] on button "New version" at bounding box center [617, 43] width 69 height 19
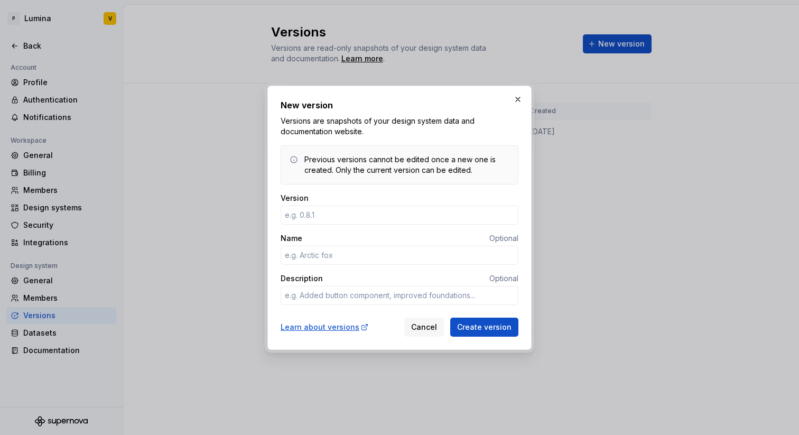
drag, startPoint x: 404, startPoint y: 95, endPoint x: 335, endPoint y: 94, distance: 68.7
click at [335, 94] on div "New version Versions are snapshots of your design system data and documentation…" at bounding box center [399, 218] width 264 height 264
click at [517, 102] on button "button" at bounding box center [517, 99] width 15 height 15
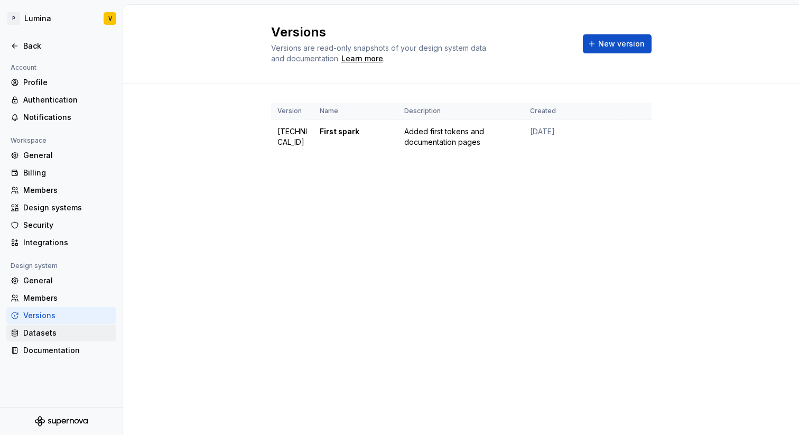
click at [35, 336] on div "Datasets" at bounding box center [67, 333] width 89 height 11
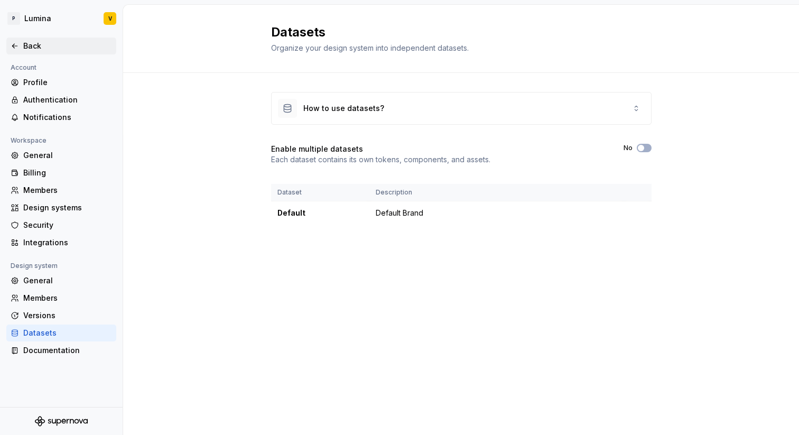
click at [16, 45] on icon at bounding box center [14, 46] width 5 height 4
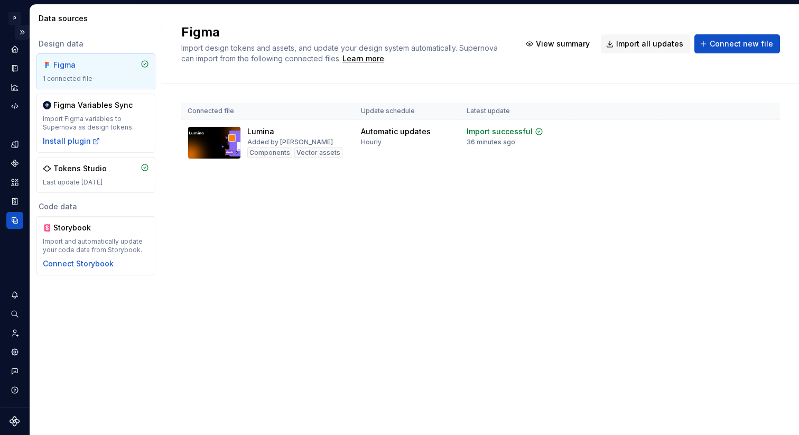
click at [25, 30] on button "Expand sidebar" at bounding box center [22, 32] width 15 height 15
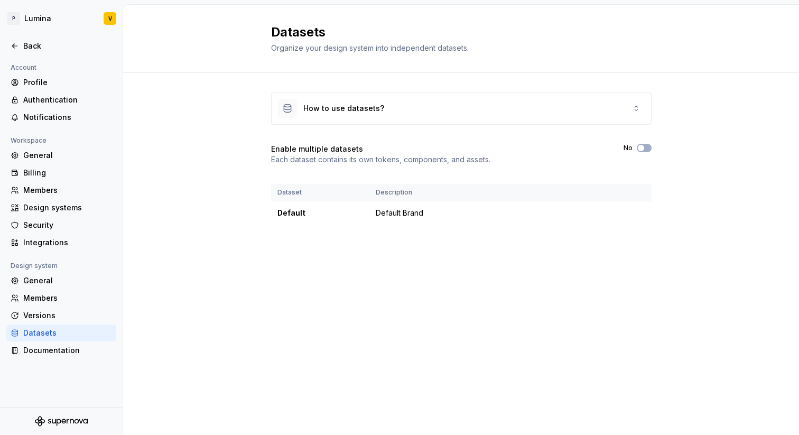
click at [32, 330] on div "Datasets" at bounding box center [67, 333] width 89 height 11
click at [22, 313] on div "Versions" at bounding box center [61, 315] width 101 height 11
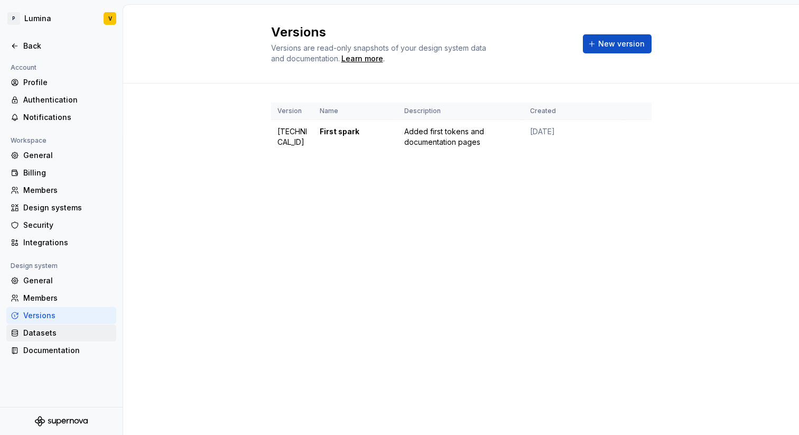
click at [38, 335] on div "Datasets" at bounding box center [67, 333] width 89 height 11
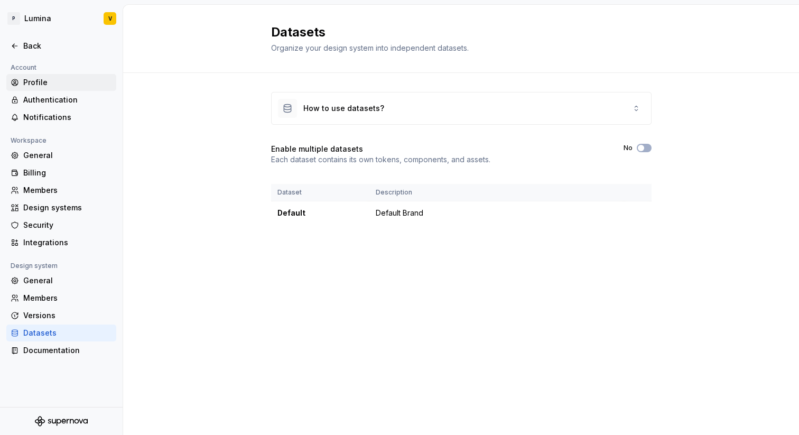
click at [30, 86] on div "Profile" at bounding box center [67, 82] width 89 height 11
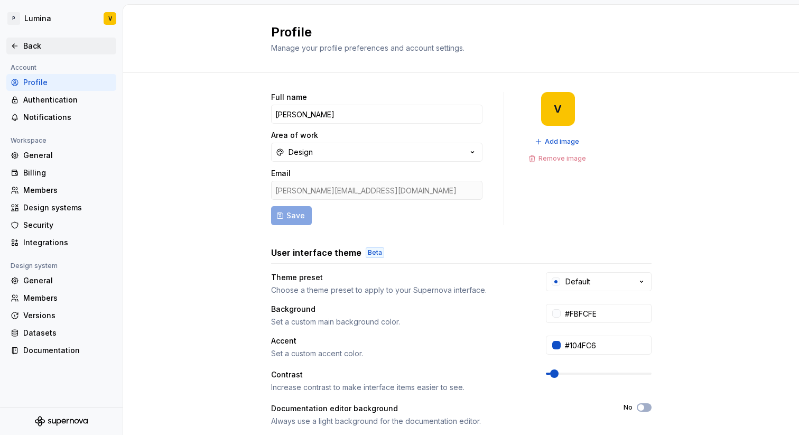
click at [14, 43] on icon at bounding box center [15, 46] width 8 height 8
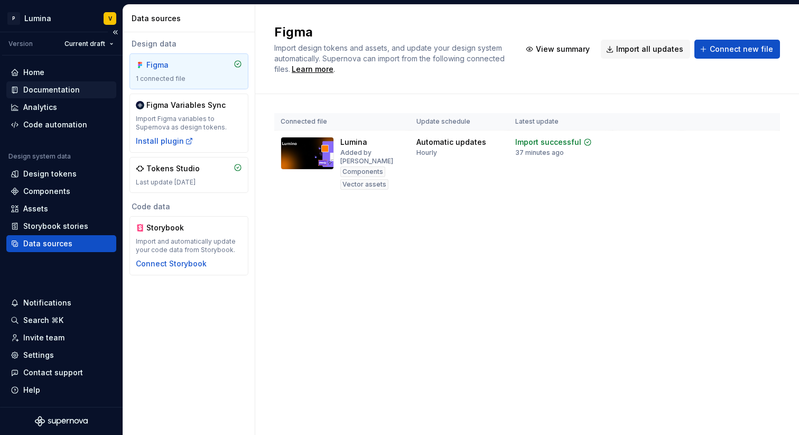
click at [52, 88] on div "Documentation" at bounding box center [51, 90] width 57 height 11
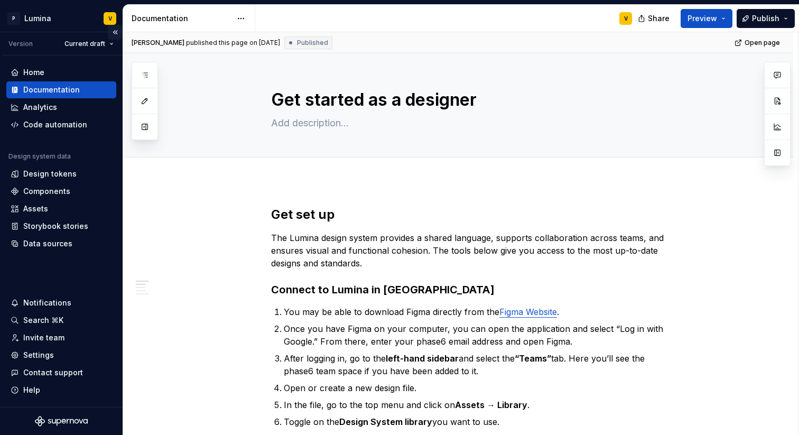
click at [119, 32] on button "Collapse sidebar" at bounding box center [115, 32] width 15 height 15
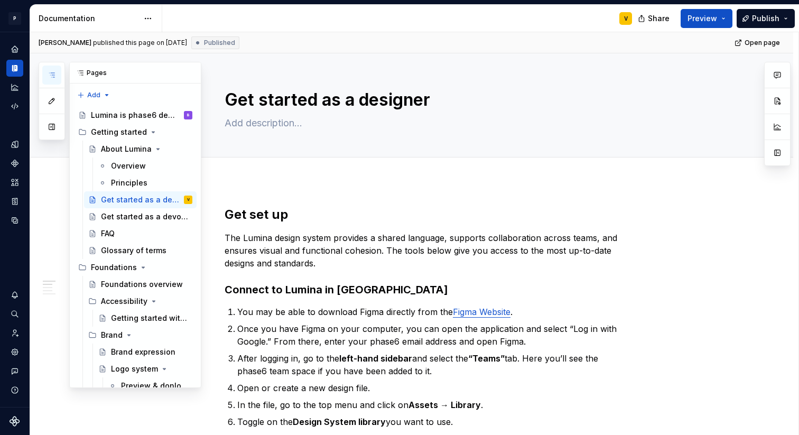
click at [54, 69] on button "button" at bounding box center [51, 75] width 19 height 19
click at [149, 130] on icon "Page tree" at bounding box center [153, 132] width 8 height 8
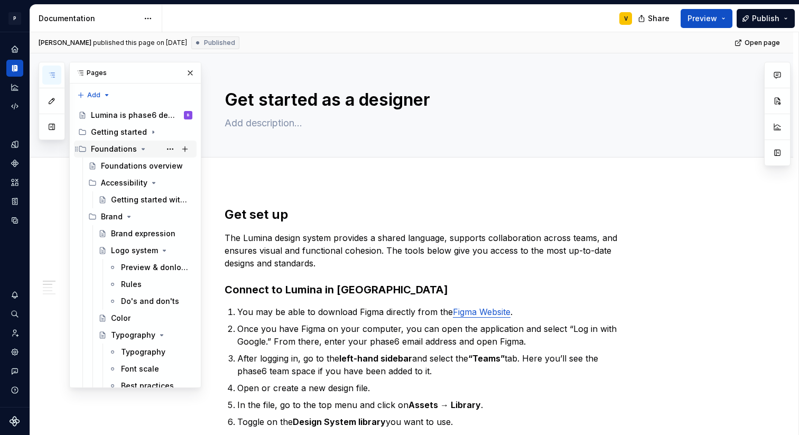
click at [142, 147] on icon "Page tree" at bounding box center [143, 149] width 8 height 8
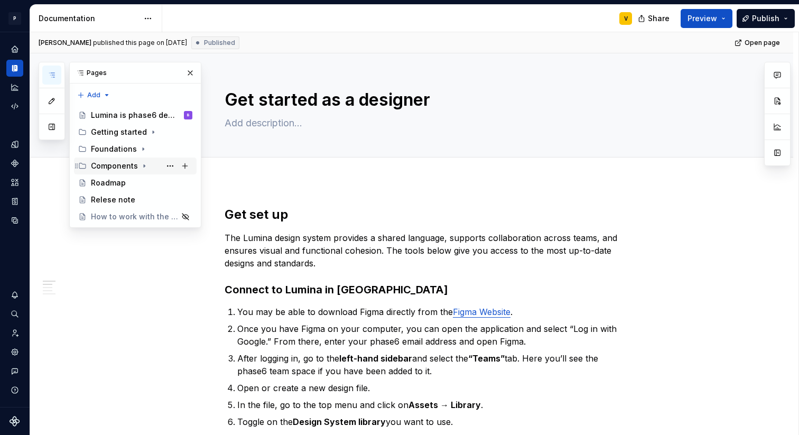
click at [145, 165] on icon "Page tree" at bounding box center [144, 166] width 8 height 8
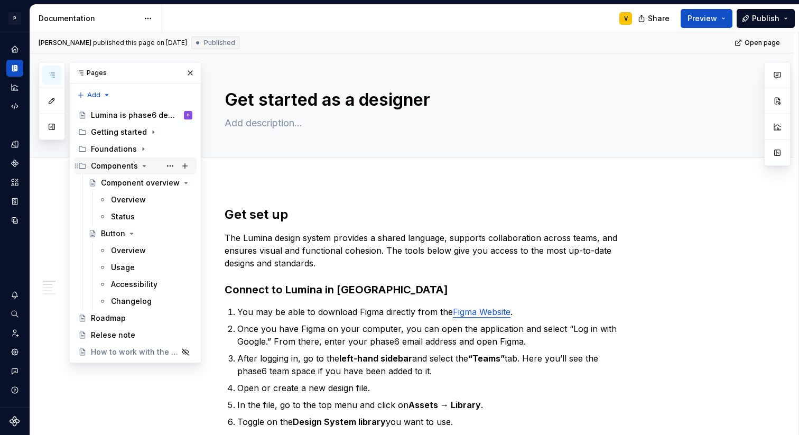
click at [145, 165] on icon "Page tree" at bounding box center [144, 166] width 8 height 8
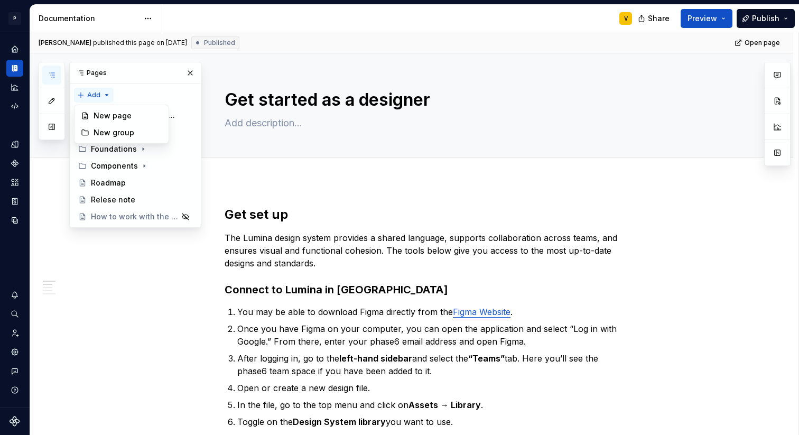
click at [105, 92] on div "Pages Add Accessibility guide for tree Page tree. Navigate the tree with the ar…" at bounding box center [120, 145] width 163 height 166
click at [152, 93] on div "Pages Add Accessibility guide for tree Page tree. Navigate the tree with the ar…" at bounding box center [120, 145] width 163 height 166
click at [48, 104] on icon "button" at bounding box center [52, 101] width 8 height 8
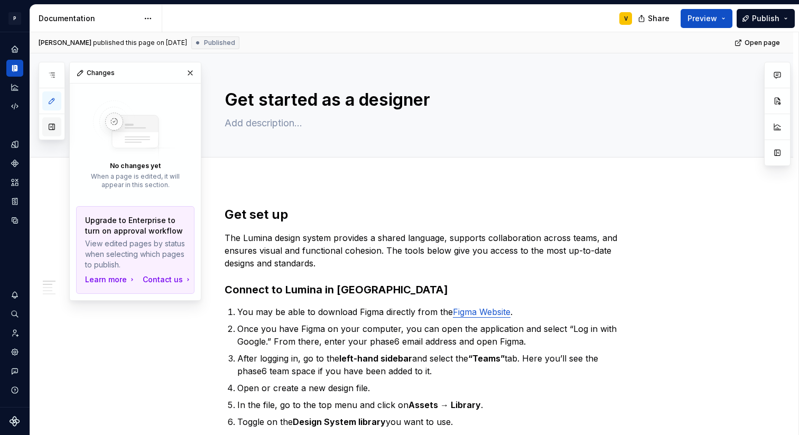
click at [47, 125] on button "button" at bounding box center [51, 126] width 19 height 19
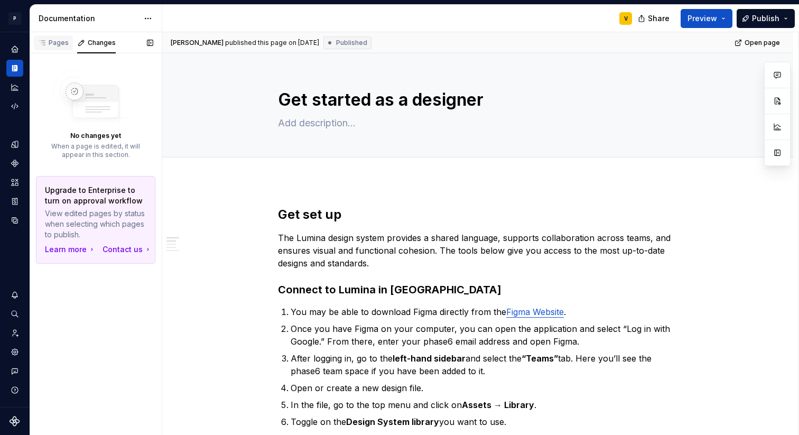
click at [61, 51] on div "Pages" at bounding box center [53, 44] width 39 height 18
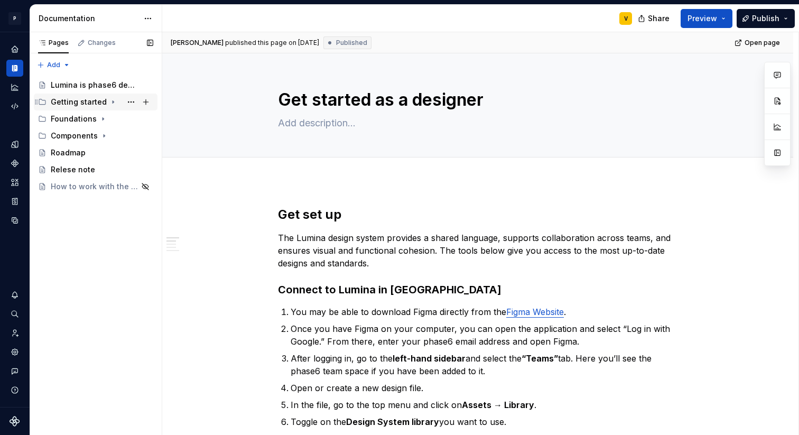
click at [44, 99] on icon "Page tree" at bounding box center [42, 102] width 8 height 8
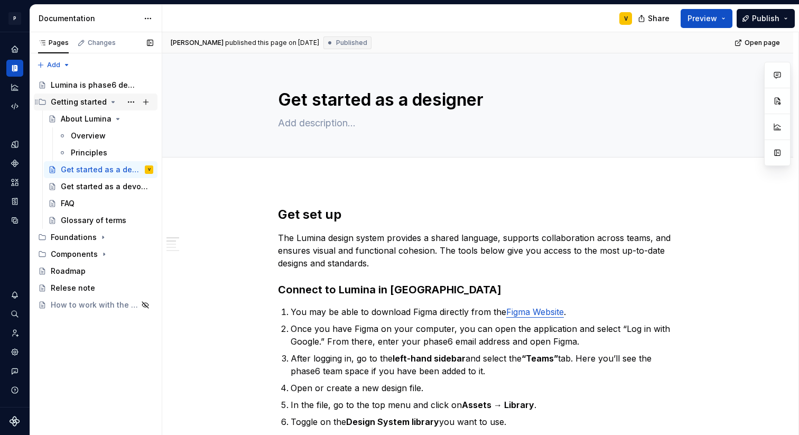
click at [80, 97] on div "Getting started" at bounding box center [79, 102] width 56 height 11
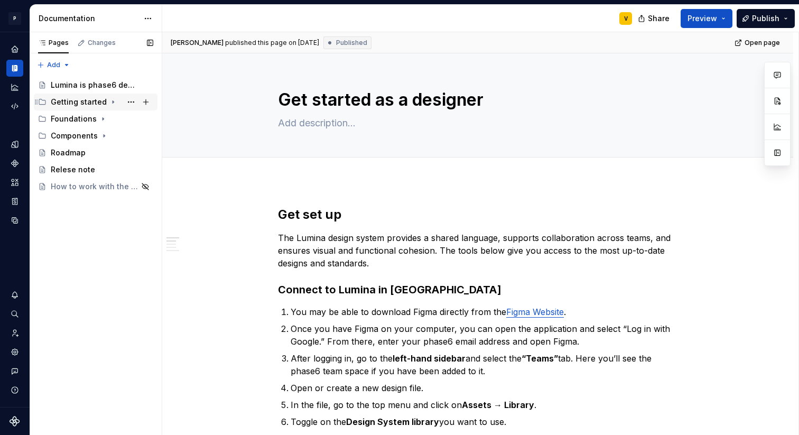
click at [109, 101] on icon "Page tree" at bounding box center [113, 102] width 8 height 8
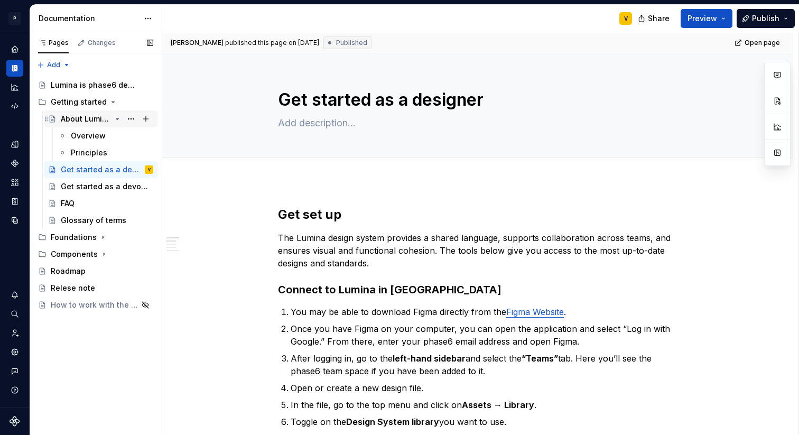
click at [50, 120] on icon "Page tree" at bounding box center [46, 119] width 8 height 8
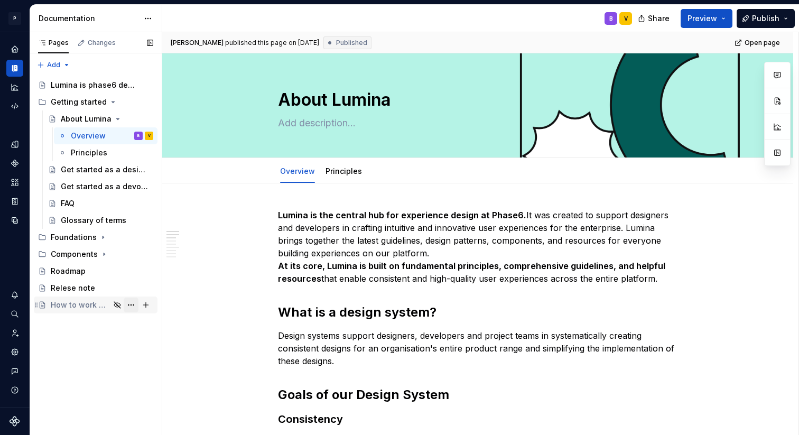
click at [131, 302] on button "Page tree" at bounding box center [131, 305] width 15 height 15
click at [112, 304] on div "Pages Changes Add Accessibility guide for tree Page tree. Navigate the tree wit…" at bounding box center [96, 233] width 132 height 403
click at [115, 304] on icon "Page tree" at bounding box center [117, 305] width 8 height 8
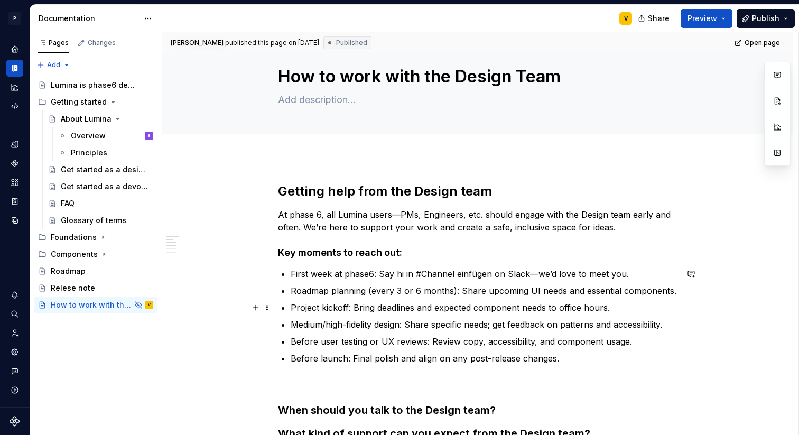
scroll to position [28, 0]
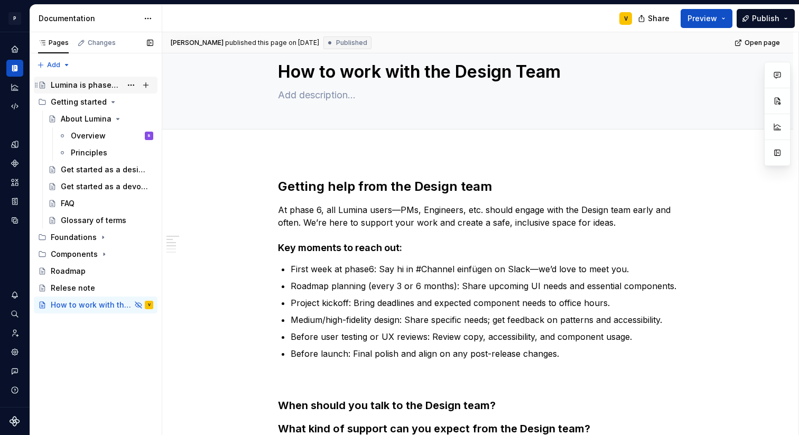
click at [79, 84] on div "Lumina is phase6 design system" at bounding box center [86, 85] width 71 height 11
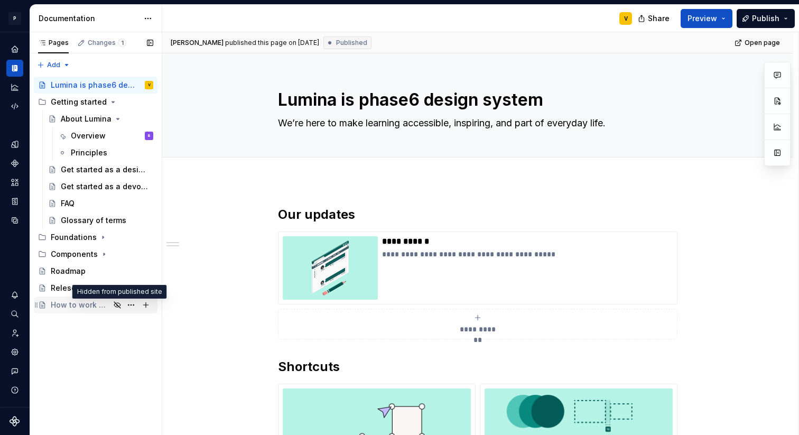
click at [116, 304] on icon "Page tree" at bounding box center [117, 305] width 6 height 6
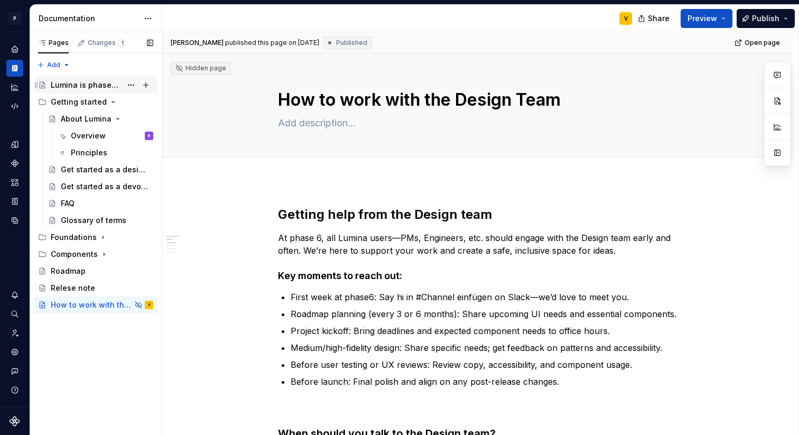
click at [83, 88] on div "Lumina is phase6 design system" at bounding box center [86, 85] width 71 height 11
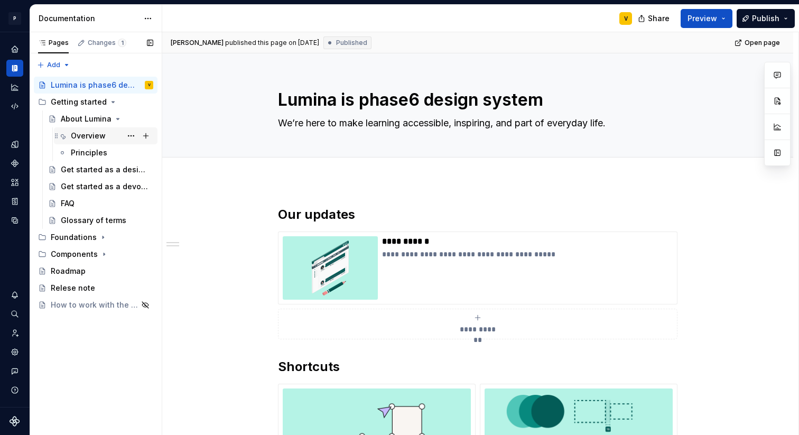
click at [79, 136] on div "Overview" at bounding box center [88, 136] width 35 height 11
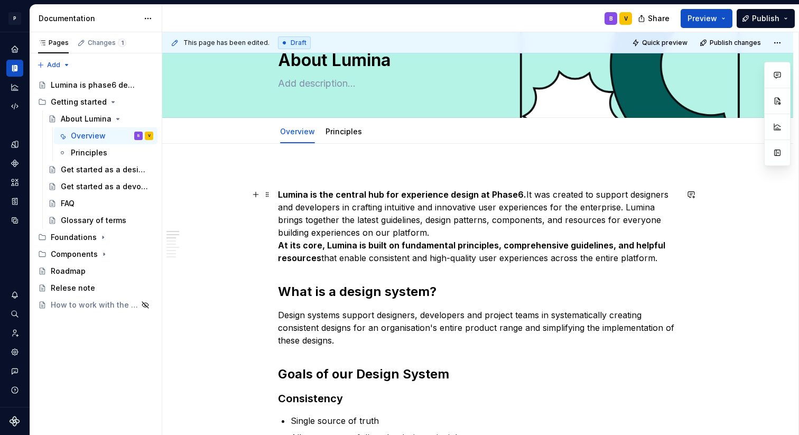
scroll to position [73, 0]
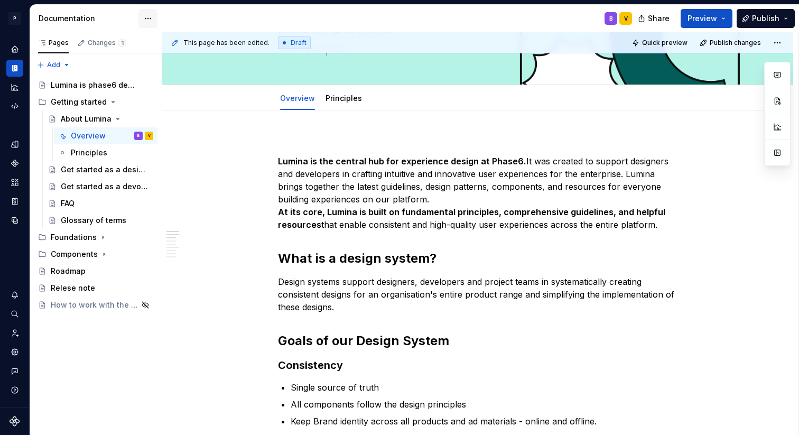
click at [145, 20] on html "P Lumina V Design system data Documentation B V Share Preview Publish Pages Cha…" at bounding box center [399, 217] width 799 height 435
click at [115, 23] on html "P Lumina V Design system data Documentation B V Share Preview Publish Pages Cha…" at bounding box center [399, 217] width 799 height 435
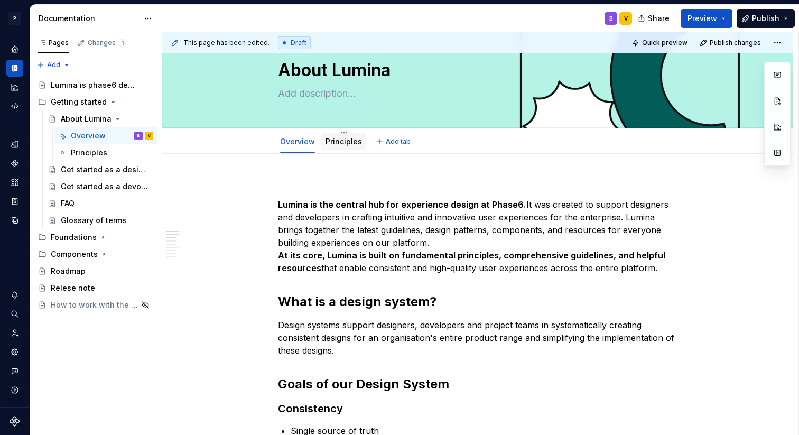
scroll to position [0, 0]
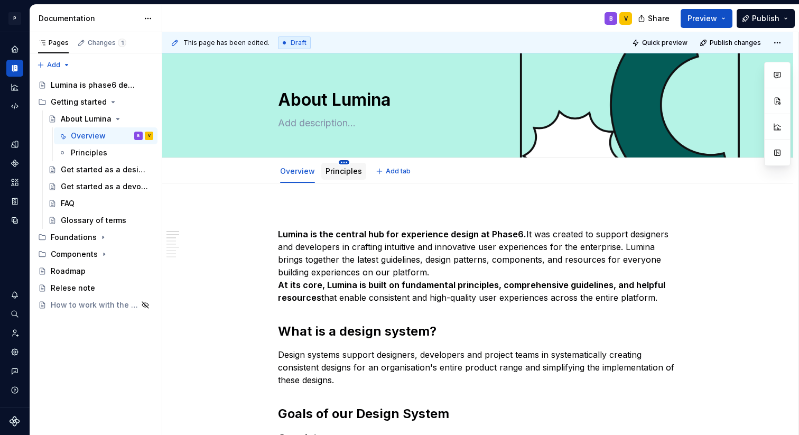
click at [345, 163] on html "P Lumina V Design system data Documentation B V Share Preview Publish Pages Cha…" at bounding box center [399, 217] width 799 height 435
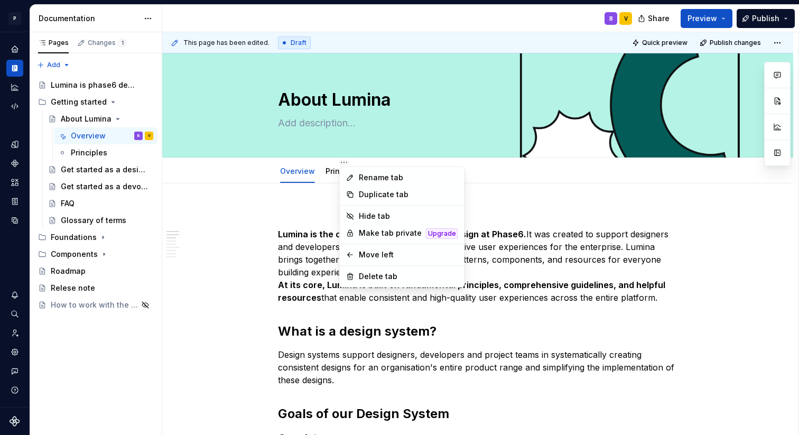
click at [267, 166] on html "P Lumina V Design system data Documentation B V Share Preview Publish Pages Cha…" at bounding box center [399, 217] width 799 height 435
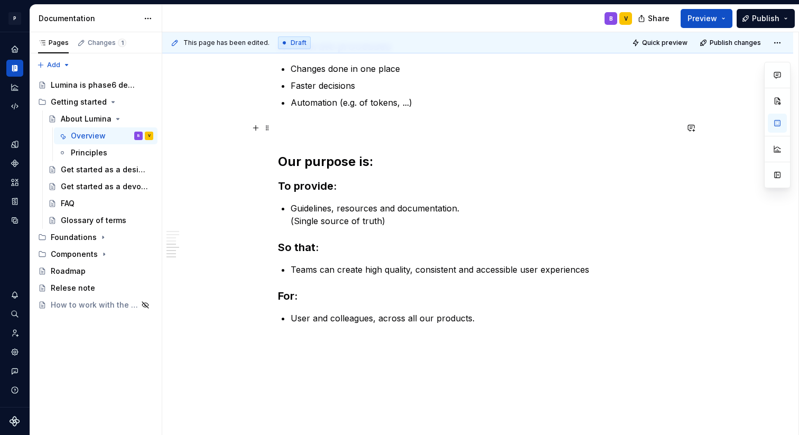
scroll to position [535, 0]
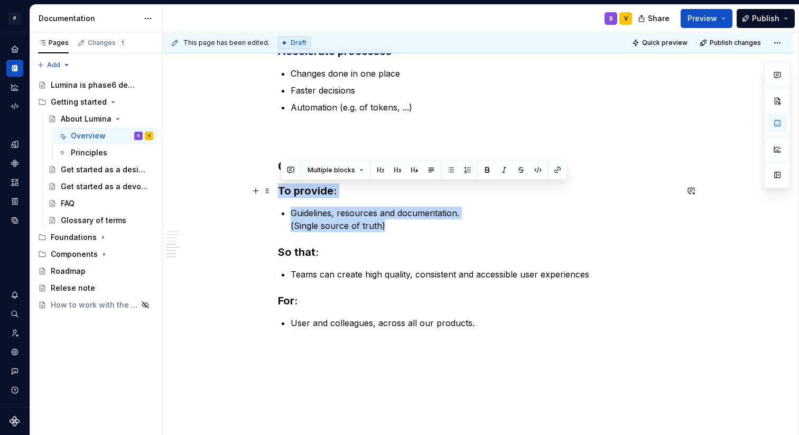
drag, startPoint x: 395, startPoint y: 225, endPoint x: 235, endPoint y: 182, distance: 165.7
click at [235, 182] on div "Lumina is the central hub for experience design at Phase6. It was created to su…" at bounding box center [477, 61] width 631 height 824
click at [693, 215] on button "button" at bounding box center [691, 213] width 15 height 15
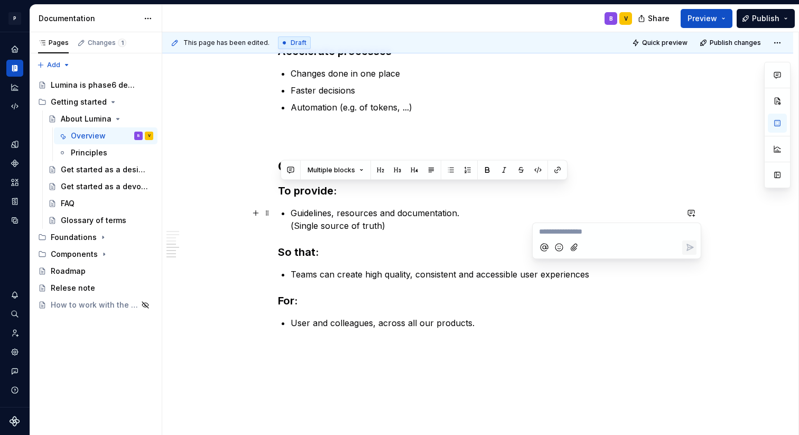
click at [631, 140] on div "Lumina is the central hub for experience design at Phase6. It was created to su…" at bounding box center [477, 1] width 399 height 655
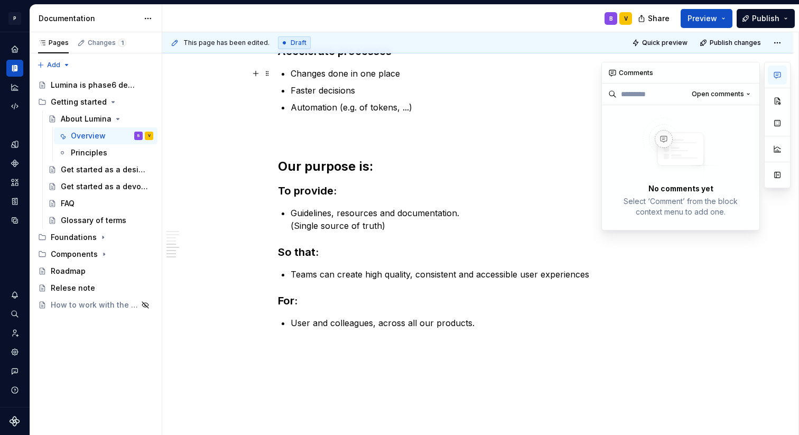
click at [782, 76] on button "button" at bounding box center [777, 75] width 19 height 19
click at [779, 97] on button "button" at bounding box center [777, 100] width 19 height 19
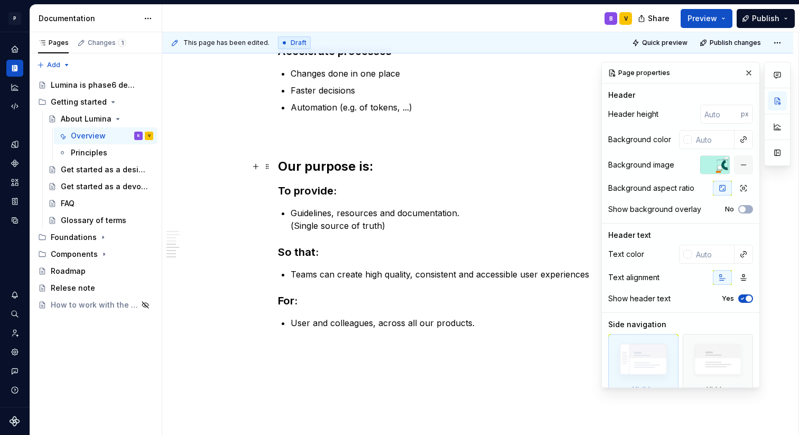
click at [320, 165] on h2 "Our purpose is:" at bounding box center [477, 166] width 399 height 17
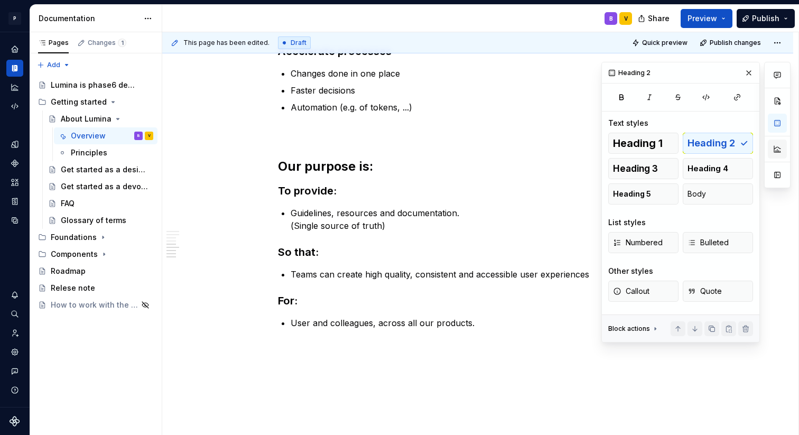
click at [779, 147] on button "button" at bounding box center [777, 149] width 19 height 19
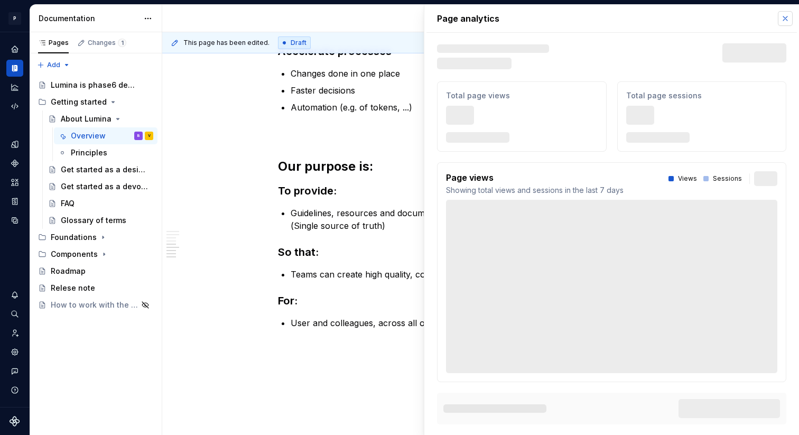
click at [787, 16] on button "button" at bounding box center [785, 18] width 15 height 15
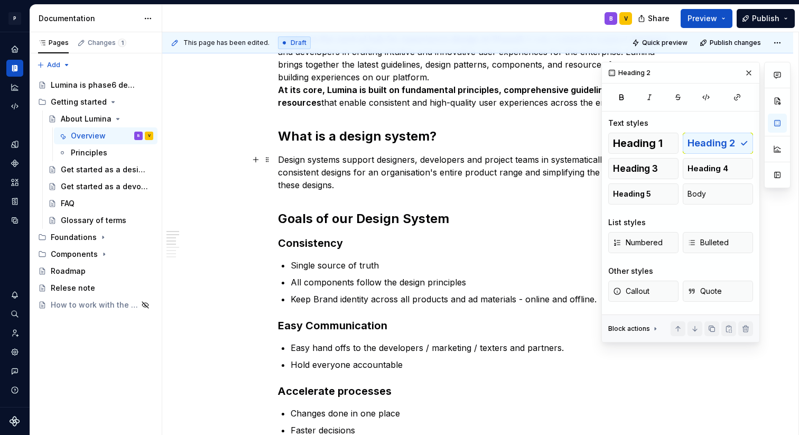
scroll to position [159, 0]
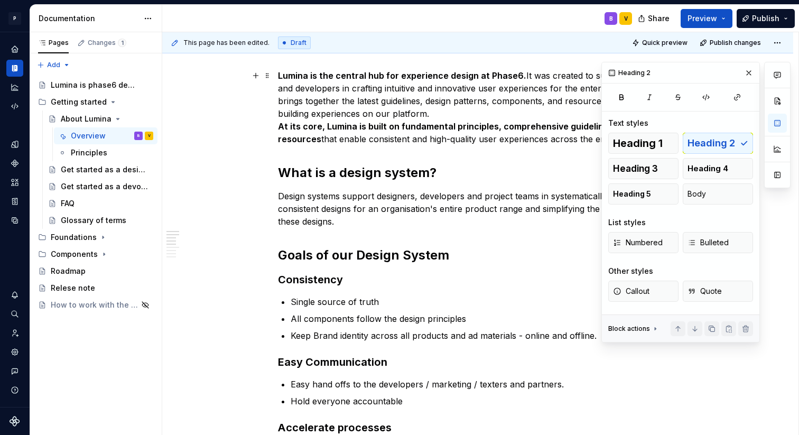
click at [331, 134] on p "Lumina is the central hub for experience design at Phase6. It was created to su…" at bounding box center [477, 107] width 399 height 76
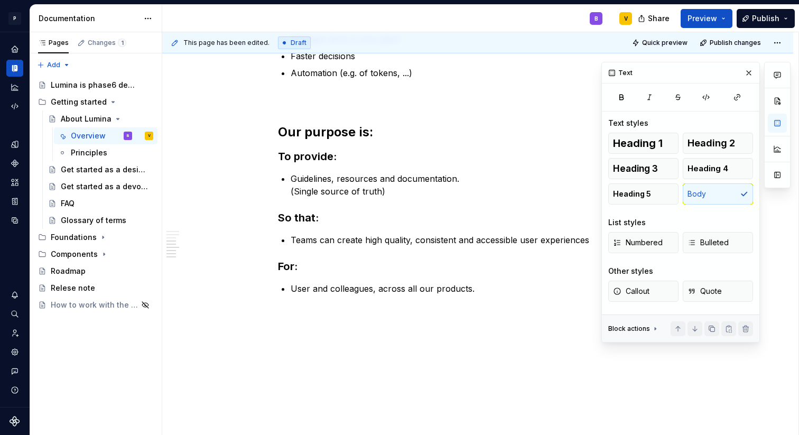
scroll to position [572, 0]
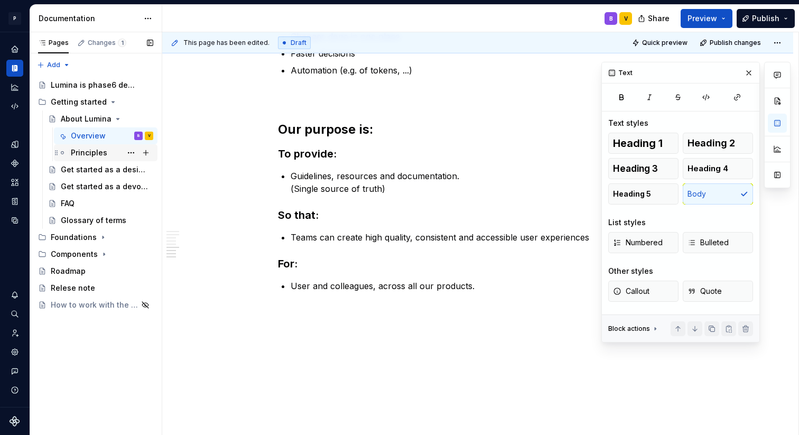
click at [88, 153] on div "Principles" at bounding box center [89, 152] width 36 height 11
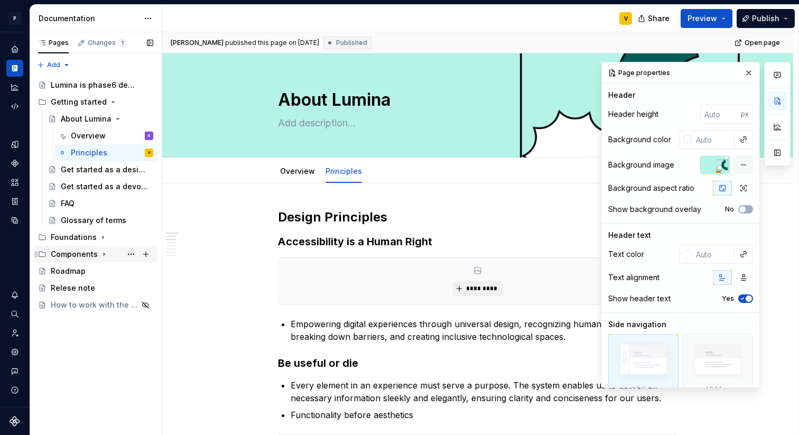
click at [81, 255] on div "Components" at bounding box center [74, 254] width 47 height 11
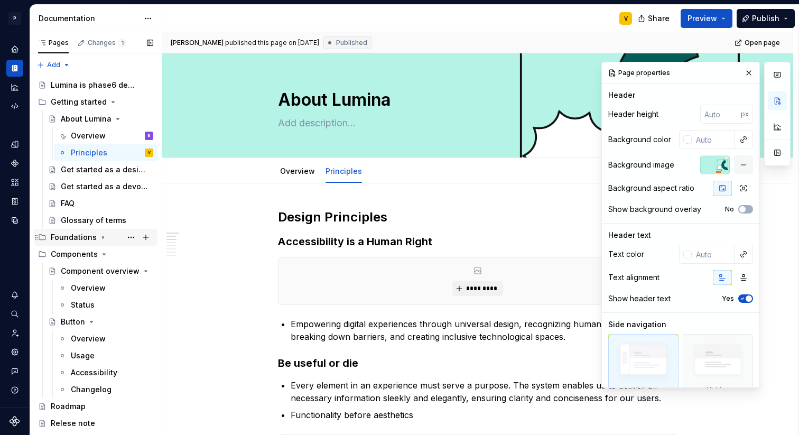
click at [82, 245] on div "Foundations" at bounding box center [96, 237] width 124 height 17
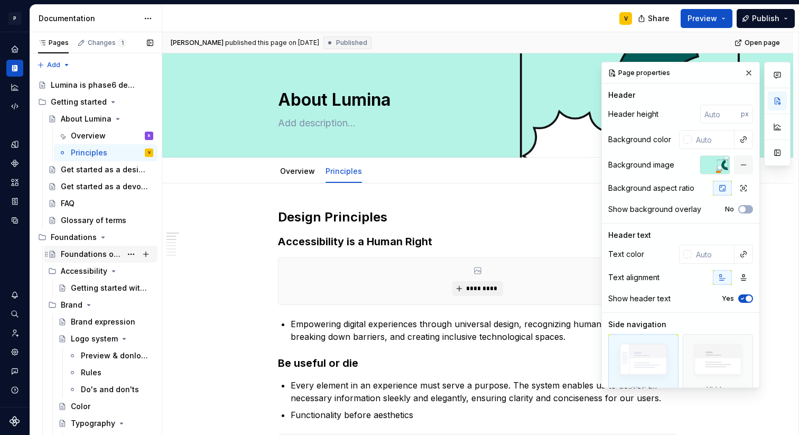
click at [83, 258] on div "Foundations overview" at bounding box center [91, 254] width 61 height 11
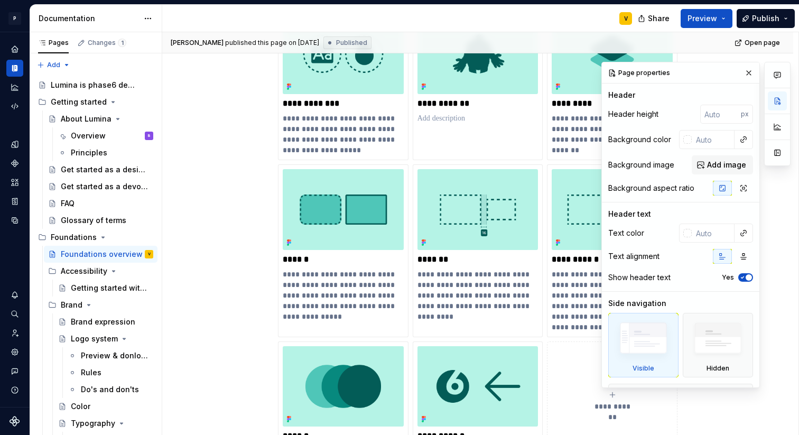
scroll to position [715, 0]
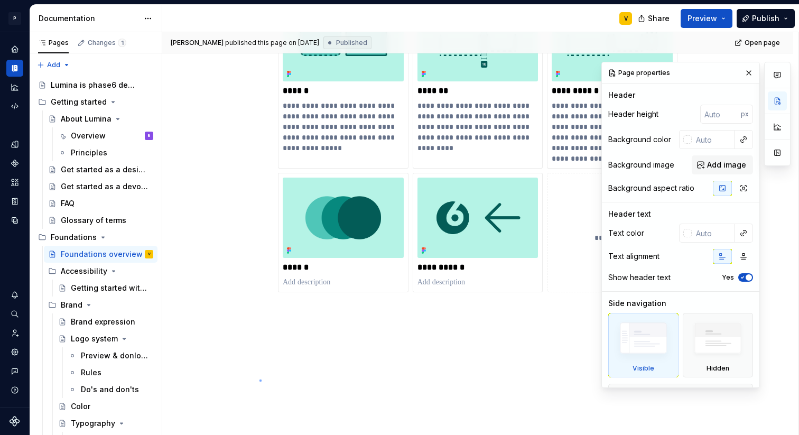
click at [259, 379] on div "**********" at bounding box center [480, 233] width 636 height 403
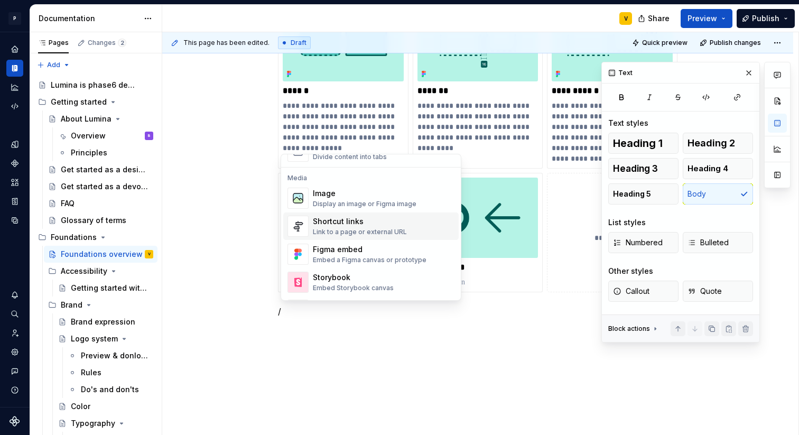
scroll to position [459, 0]
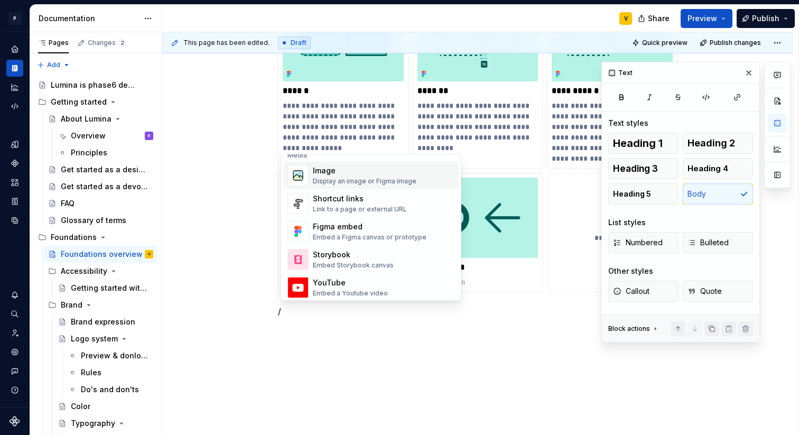
click at [342, 180] on div "Display an image or Figma image" at bounding box center [365, 181] width 104 height 8
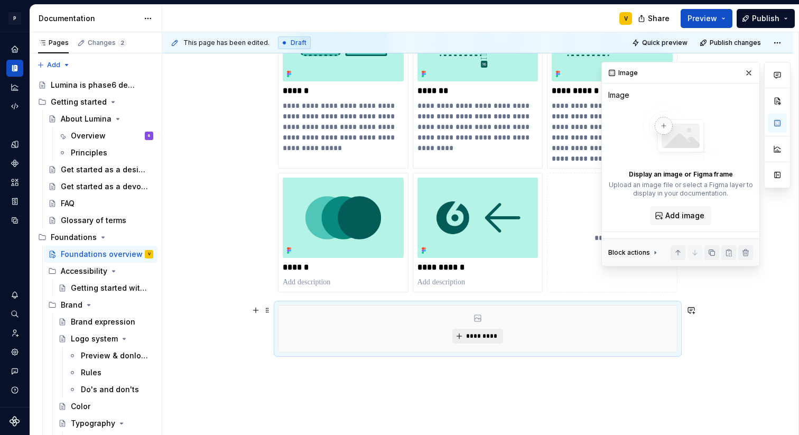
click at [475, 332] on span "*********" at bounding box center [482, 336] width 32 height 8
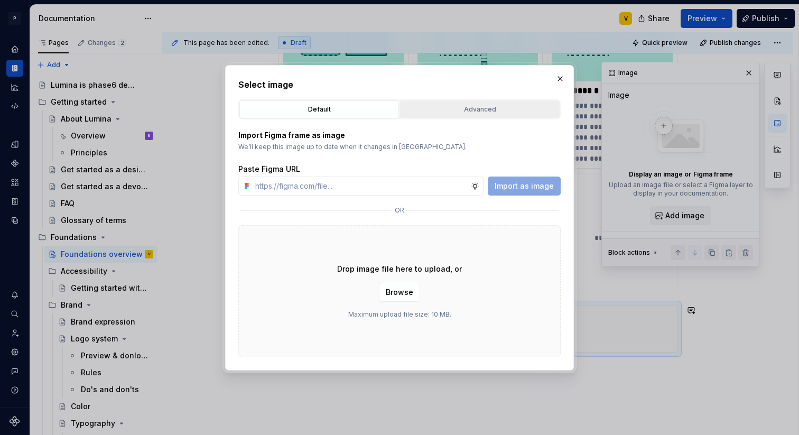
click at [481, 106] on div "Advanced" at bounding box center [480, 109] width 152 height 11
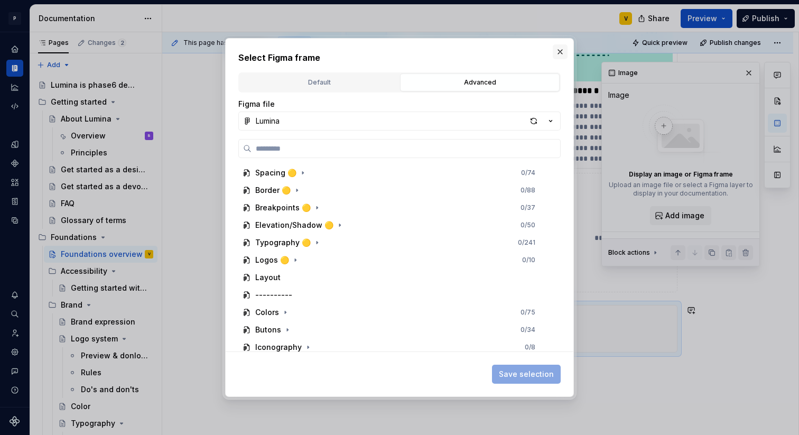
click at [563, 51] on button "button" at bounding box center [560, 51] width 15 height 15
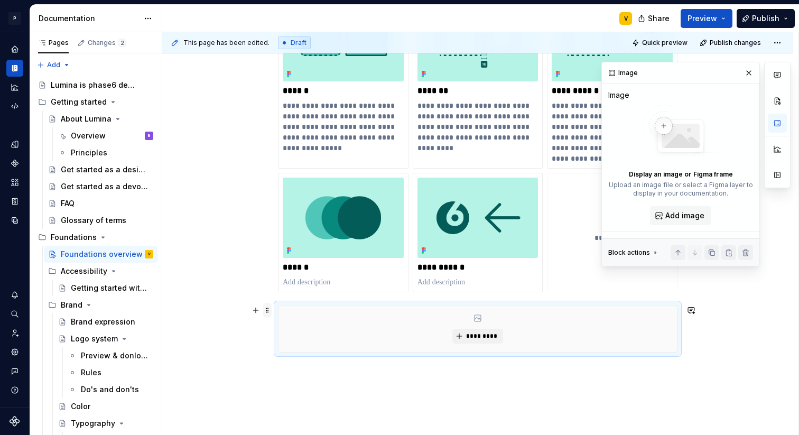
click at [269, 314] on span at bounding box center [267, 310] width 8 height 15
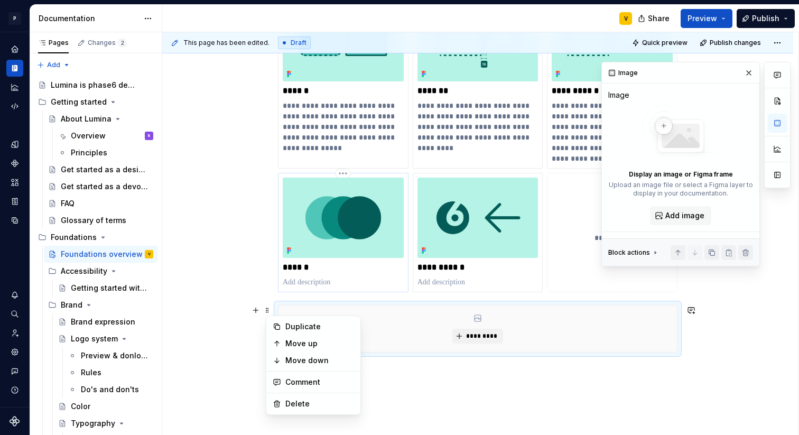
click at [310, 227] on img at bounding box center [343, 218] width 121 height 80
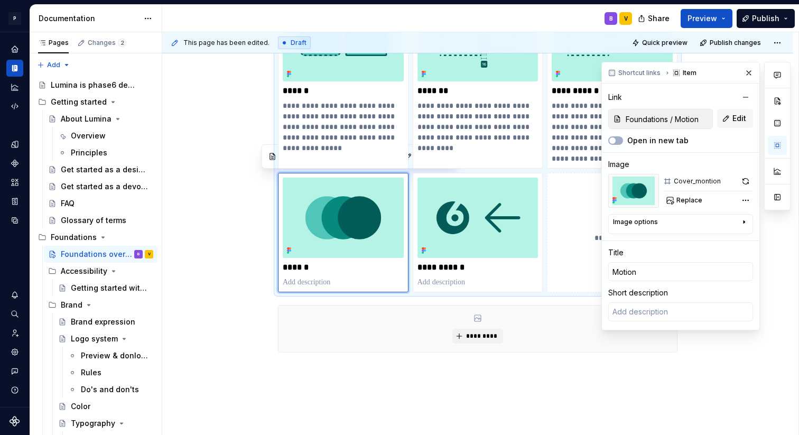
click at [657, 219] on div "Image options" at bounding box center [676, 224] width 127 height 13
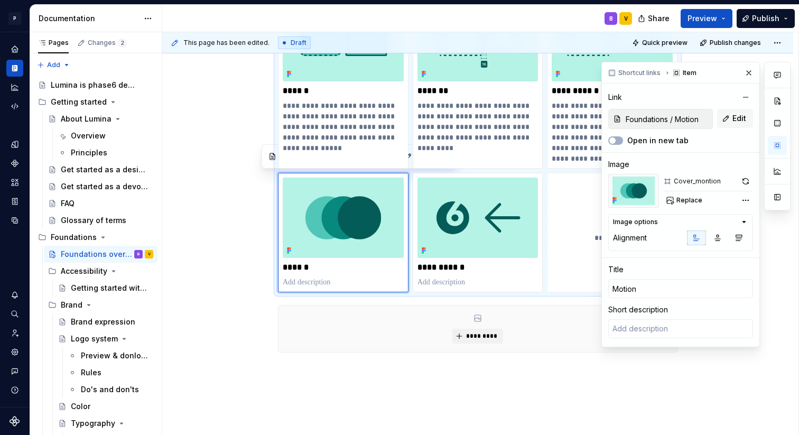
click at [657, 219] on div "Image options" at bounding box center [676, 222] width 127 height 8
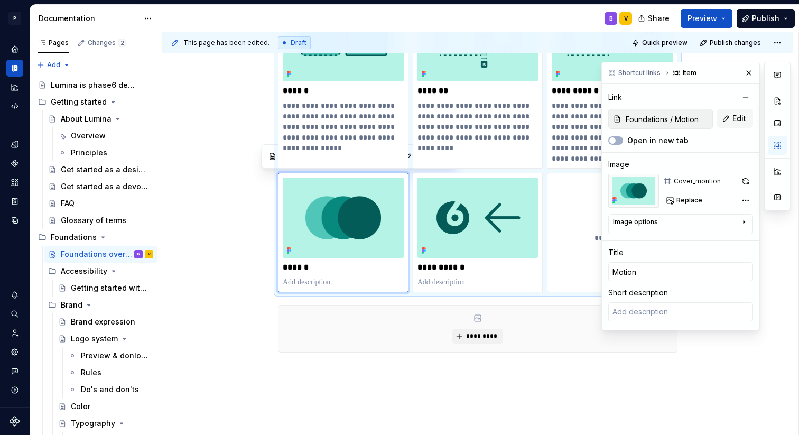
click at [656, 220] on div "Image options" at bounding box center [676, 224] width 127 height 13
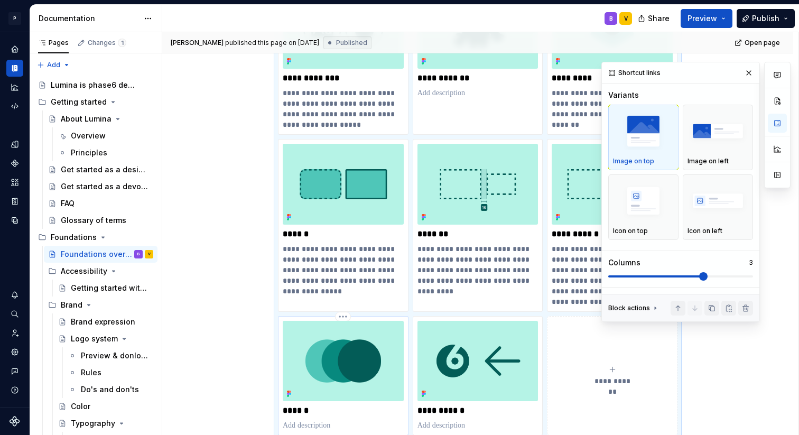
scroll to position [715, 0]
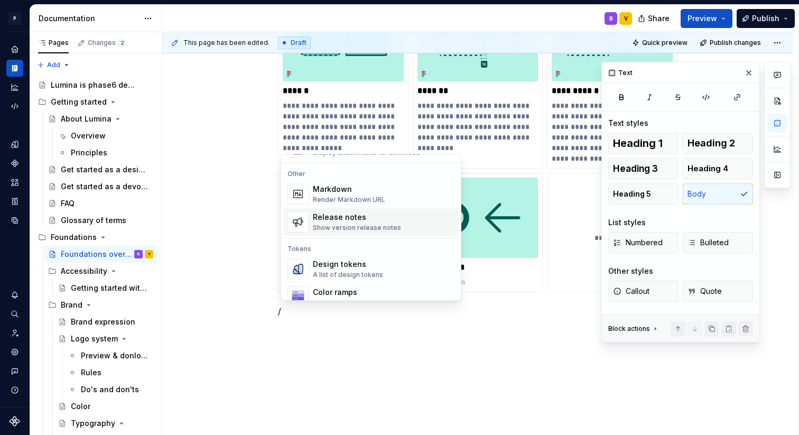
scroll to position [661, 0]
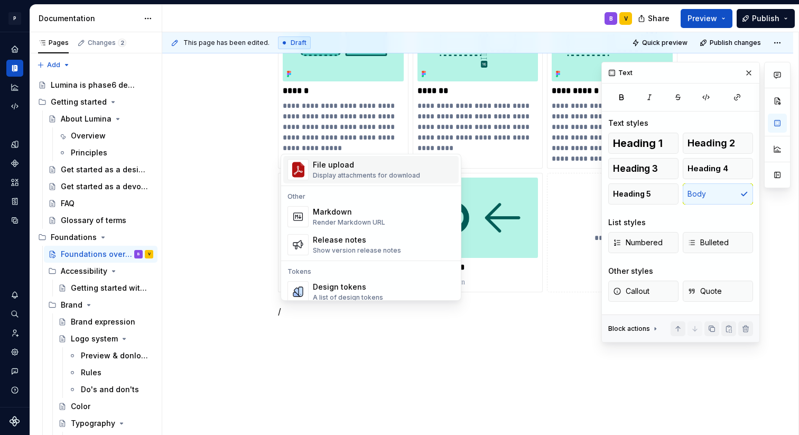
type textarea "*"
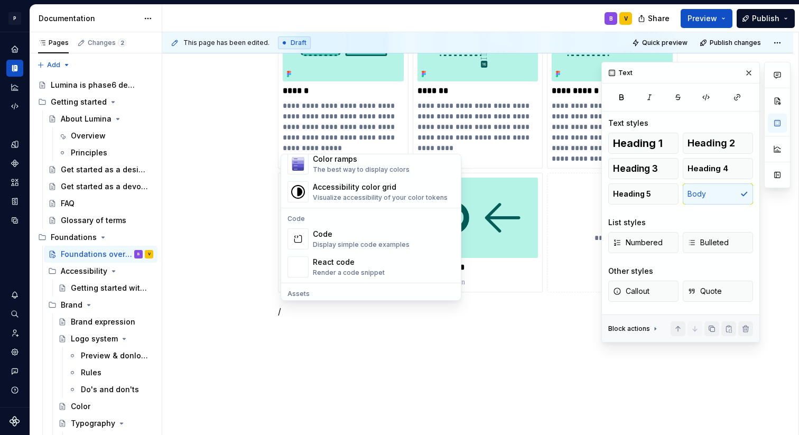
scroll to position [810, 0]
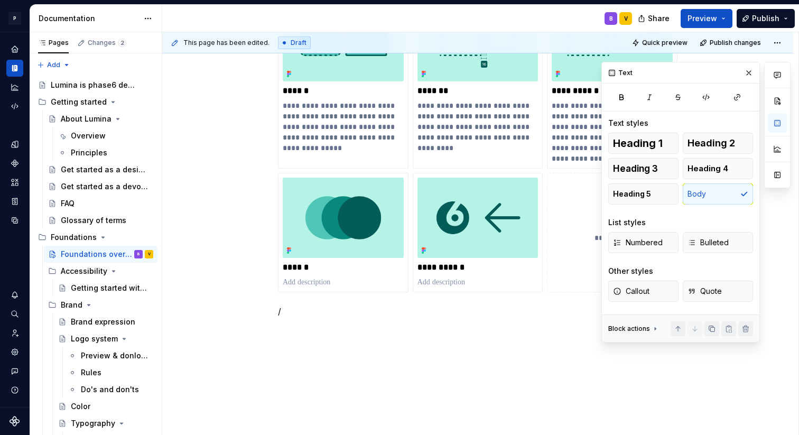
click at [294, 312] on p "/" at bounding box center [477, 311] width 399 height 13
click at [751, 71] on button "button" at bounding box center [748, 73] width 15 height 15
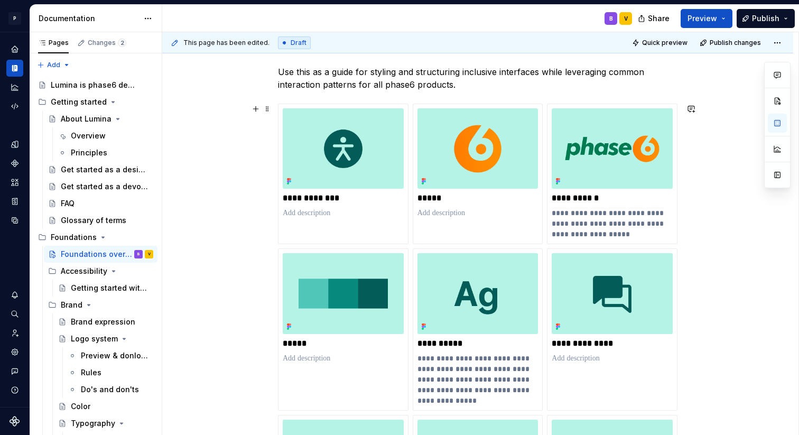
scroll to position [0, 0]
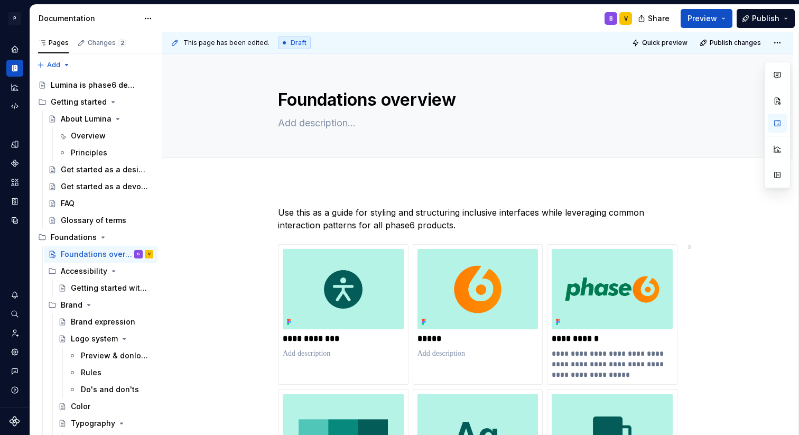
click at [795, 18] on div "Share Preview Publish" at bounding box center [719, 18] width 159 height 27
click at [788, 18] on button "Publish" at bounding box center [766, 18] width 58 height 19
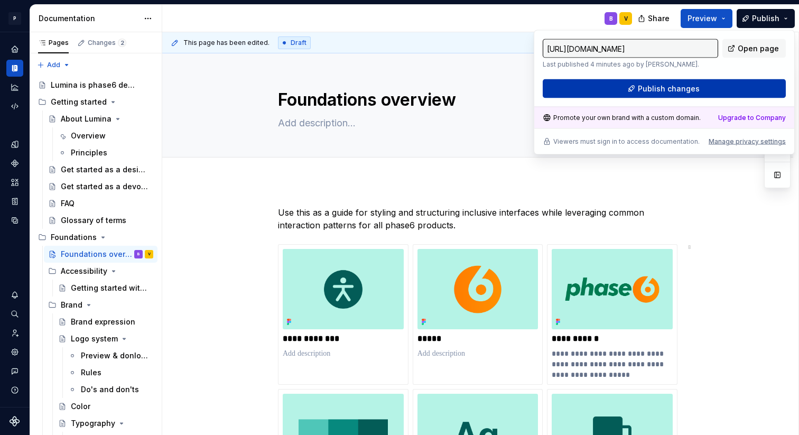
click at [629, 87] on button "Publish changes" at bounding box center [664, 88] width 243 height 19
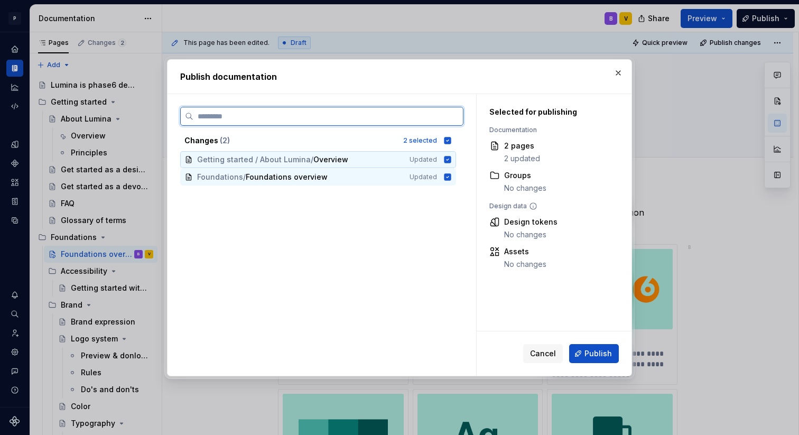
click at [451, 159] on icon at bounding box center [447, 159] width 7 height 7
click at [451, 160] on icon at bounding box center [447, 159] width 8 height 8
click at [451, 160] on icon at bounding box center [447, 159] width 7 height 7
click at [451, 160] on icon at bounding box center [447, 159] width 8 height 8
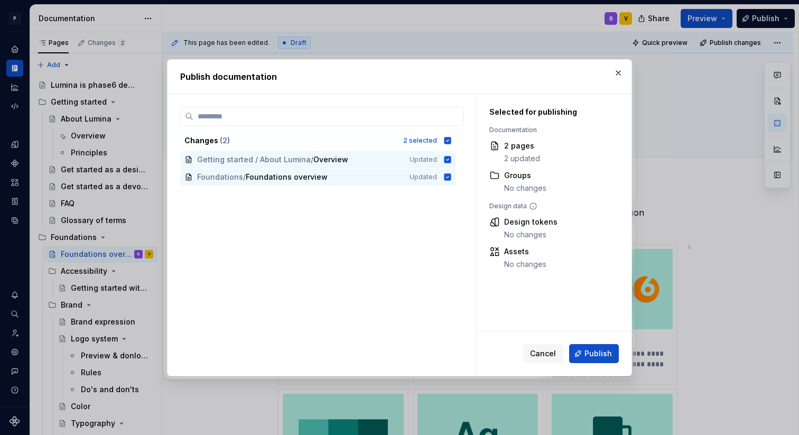
click at [453, 188] on div "Changes ( 2 ) 2 selected Getting started / About Lumina / Overview Updated Foun…" at bounding box center [321, 241] width 283 height 269
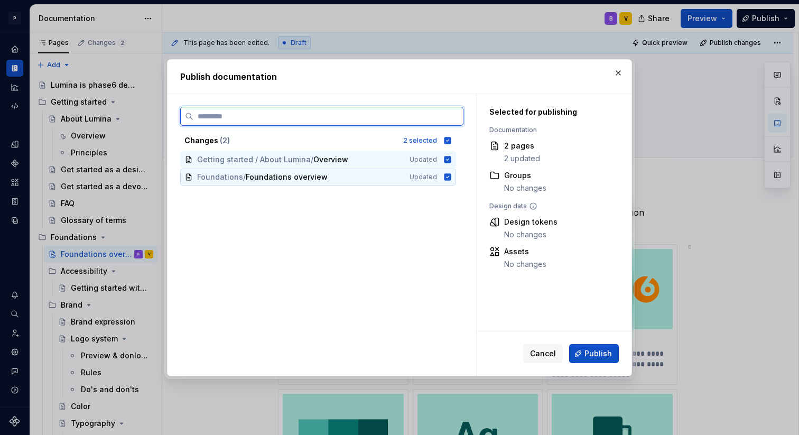
click at [451, 179] on icon at bounding box center [447, 176] width 7 height 7
click at [451, 163] on icon at bounding box center [447, 159] width 7 height 7
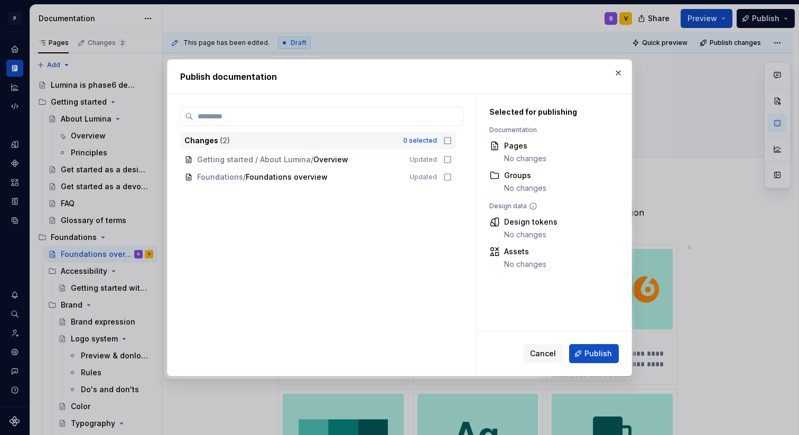
click at [451, 143] on icon at bounding box center [447, 140] width 6 height 6
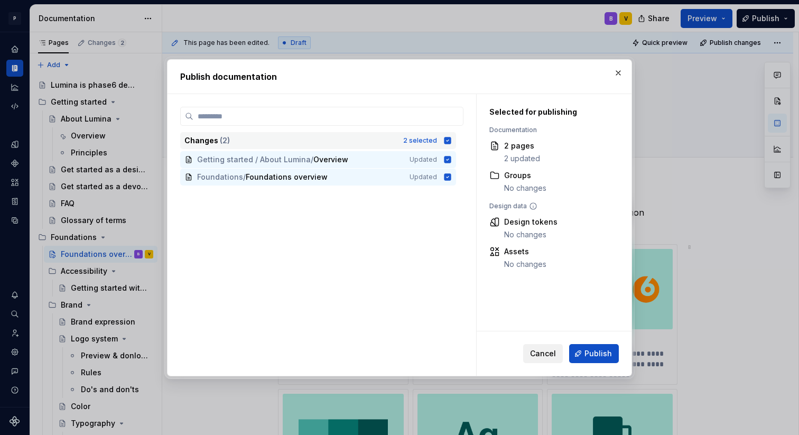
click at [543, 356] on span "Cancel" at bounding box center [543, 353] width 26 height 11
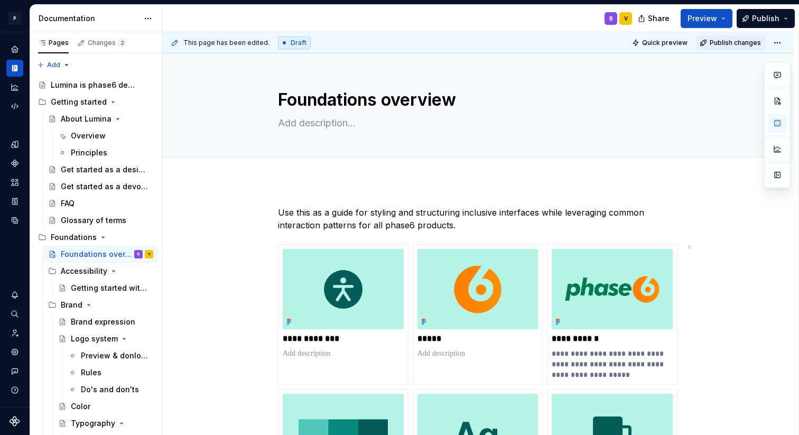
click at [728, 41] on span "Publish changes" at bounding box center [735, 43] width 51 height 8
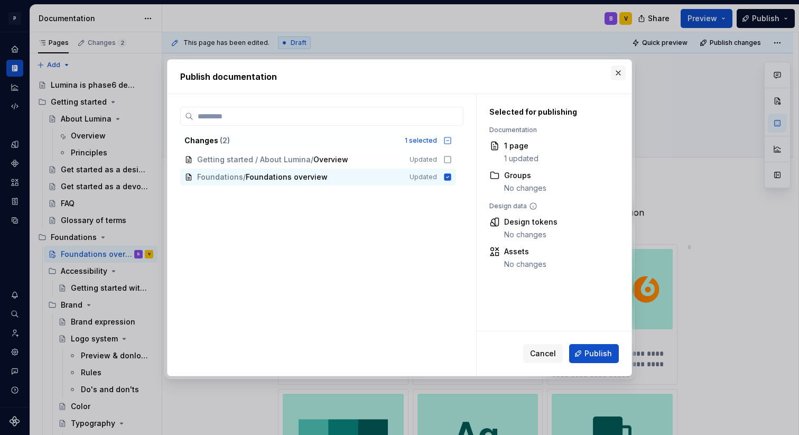
click at [620, 68] on button "button" at bounding box center [618, 73] width 15 height 15
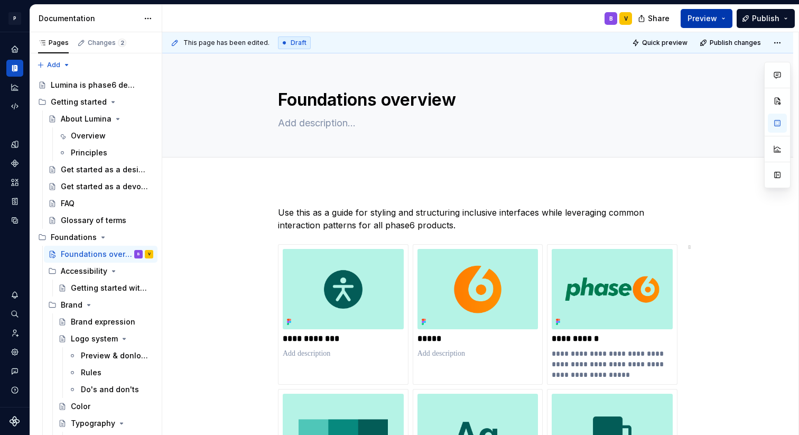
click at [724, 20] on button "Preview" at bounding box center [707, 18] width 52 height 19
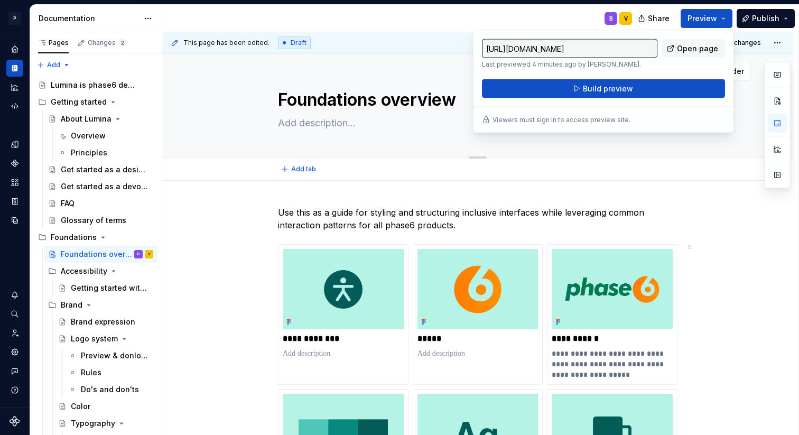
click at [308, 91] on textarea "Foundations overview" at bounding box center [475, 99] width 399 height 25
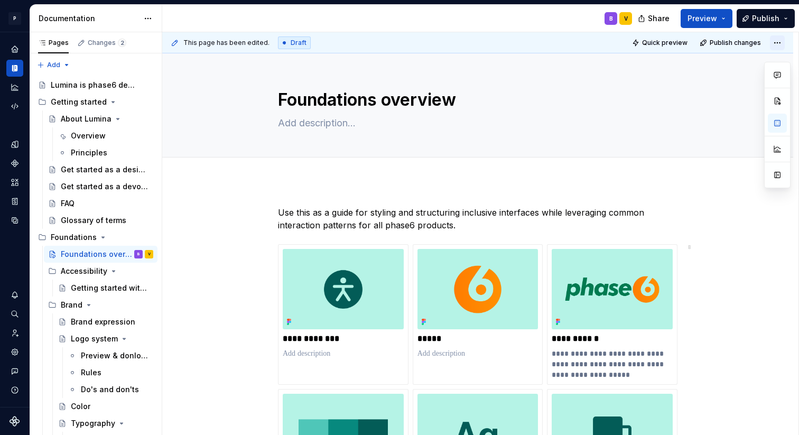
click at [782, 44] on html "P Lumina V Design system data Documentation B V Share Preview Publish Pages Cha…" at bounding box center [399, 217] width 799 height 435
click at [699, 24] on html "P Lumina V Design system data Documentation B V Share Preview Publish Pages Cha…" at bounding box center [399, 217] width 799 height 435
click at [780, 43] on html "P Lumina V Design system data Documentation B V Share Preview Publish Pages Cha…" at bounding box center [399, 217] width 799 height 435
click at [723, 18] on html "P Lumina V Design system data Documentation B V Share Preview Publish Pages Cha…" at bounding box center [399, 217] width 799 height 435
click at [723, 18] on button "Preview" at bounding box center [707, 18] width 52 height 19
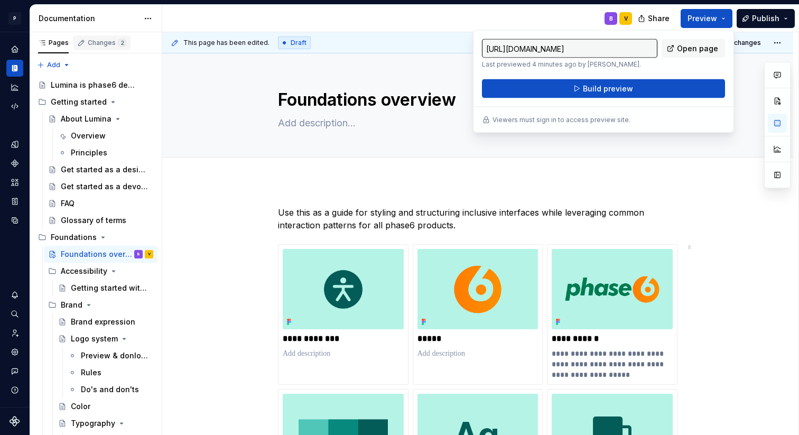
click at [95, 48] on div "Changes 2" at bounding box center [102, 42] width 58 height 15
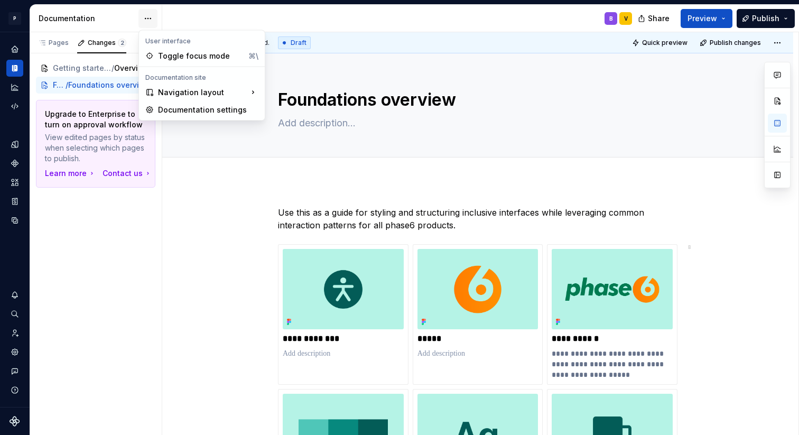
click at [148, 21] on html "P Lumina V Design system data Documentation B V Share Preview Publish Pages Cha…" at bounding box center [399, 217] width 799 height 435
click at [55, 46] on div "Pages Changes 2 Add Accessibility guide for tree Page tree. Navigate the tree w…" at bounding box center [96, 233] width 132 height 403
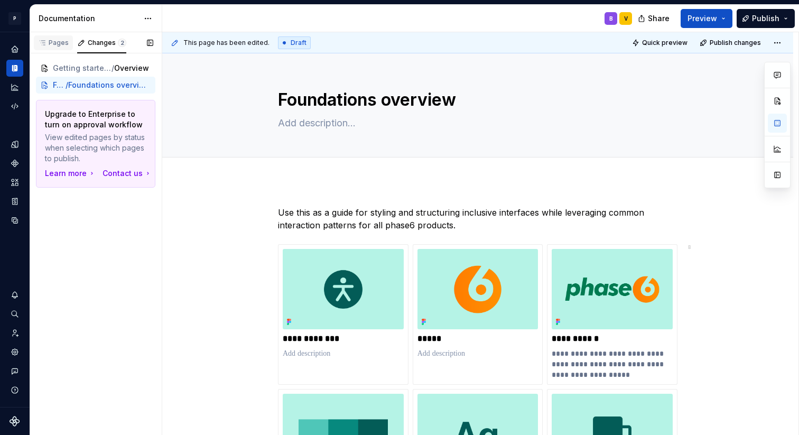
click at [55, 46] on div "Pages" at bounding box center [53, 43] width 31 height 8
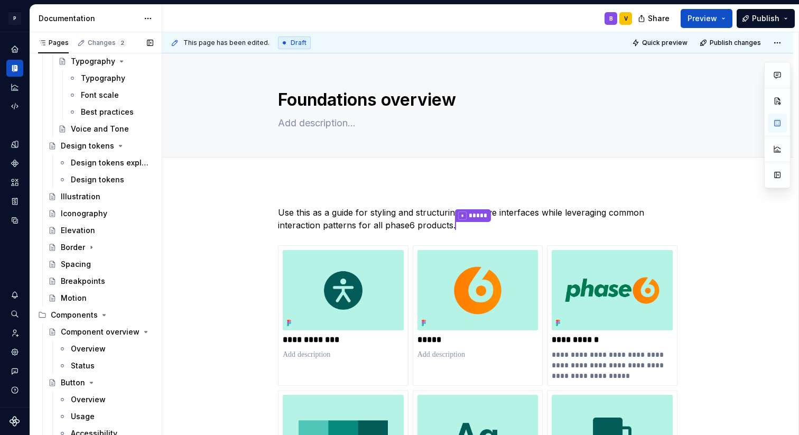
scroll to position [434, 0]
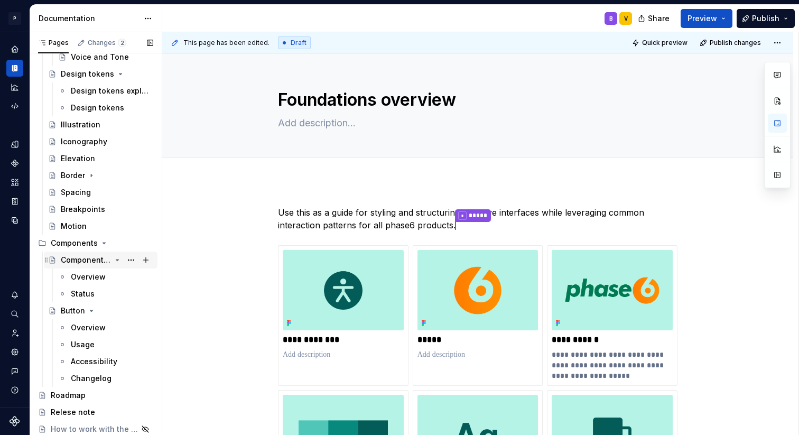
click at [72, 259] on div "Component overview" at bounding box center [86, 260] width 50 height 11
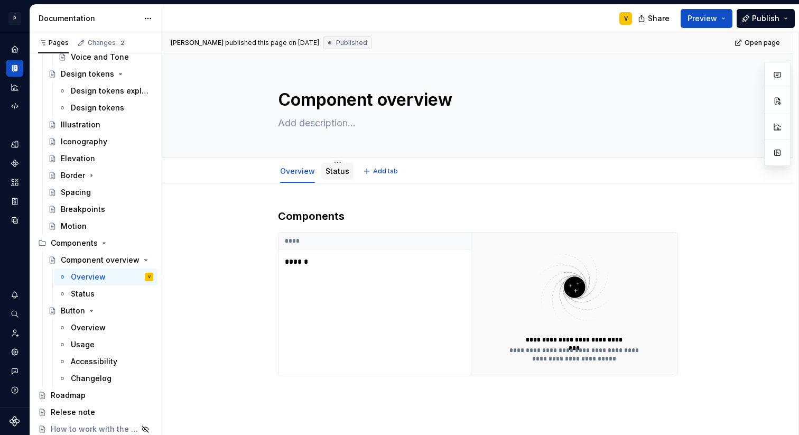
click at [336, 174] on link "Status" at bounding box center [338, 170] width 24 height 9
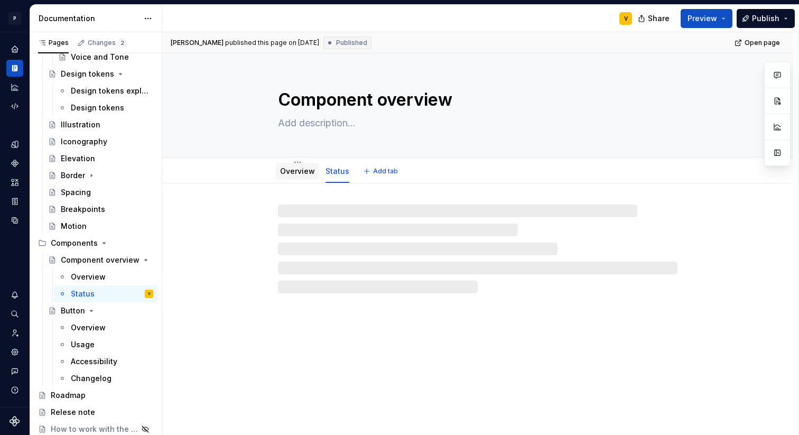
click at [308, 174] on link "Overview" at bounding box center [297, 170] width 35 height 9
click at [332, 175] on link "Status" at bounding box center [338, 170] width 24 height 9
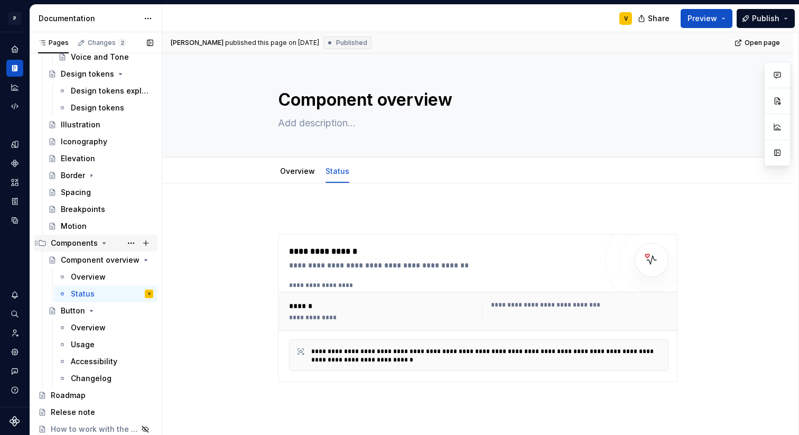
click at [78, 242] on div "Components" at bounding box center [74, 243] width 47 height 11
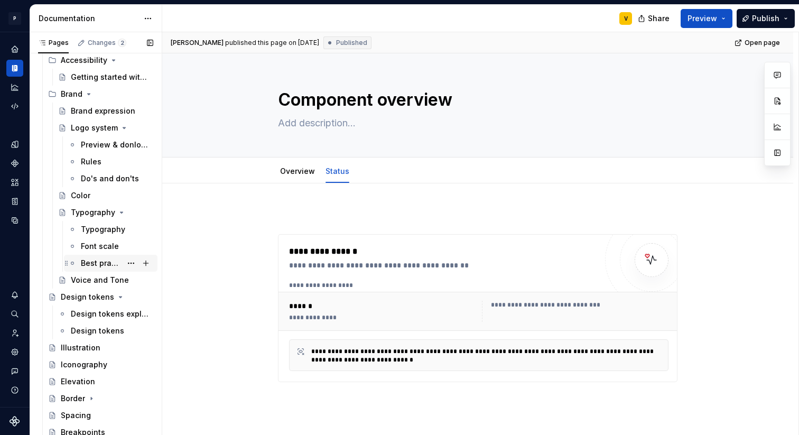
scroll to position [134, 0]
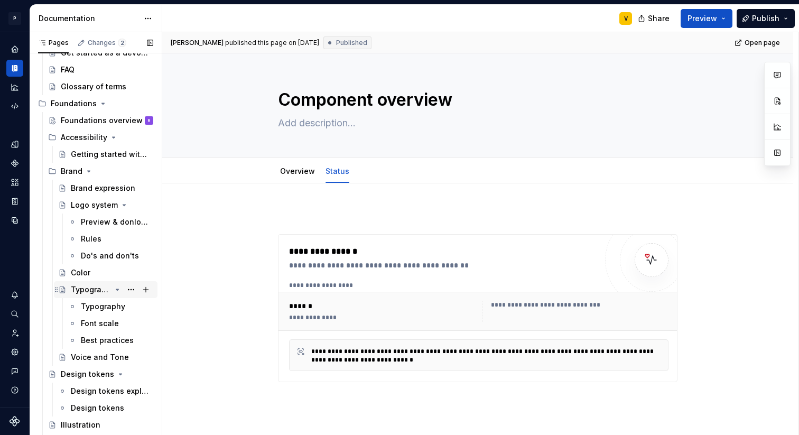
click at [79, 290] on div "Typography" at bounding box center [91, 289] width 40 height 11
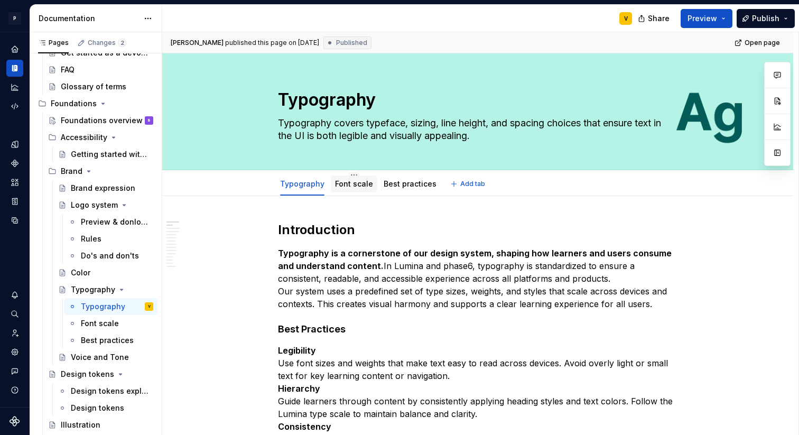
click at [350, 181] on link "Font scale" at bounding box center [354, 183] width 38 height 9
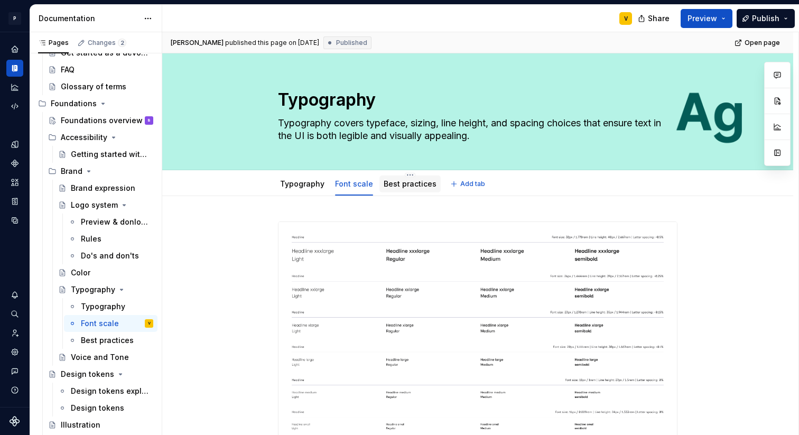
click at [414, 187] on link "Best practices" at bounding box center [410, 183] width 53 height 9
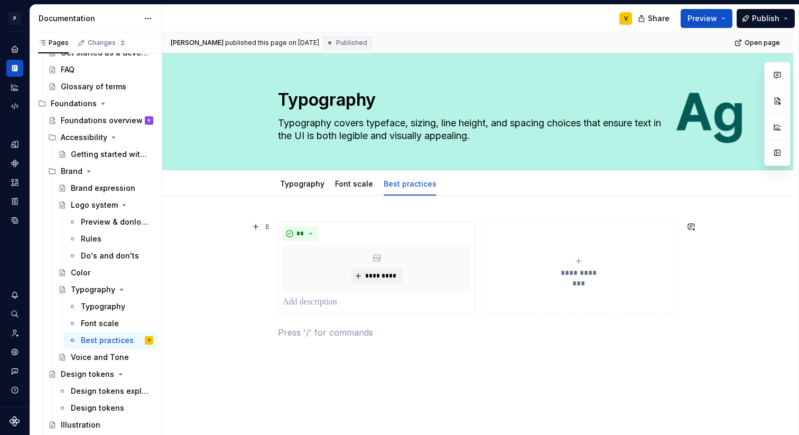
click at [557, 257] on div "**********" at bounding box center [579, 267] width 188 height 21
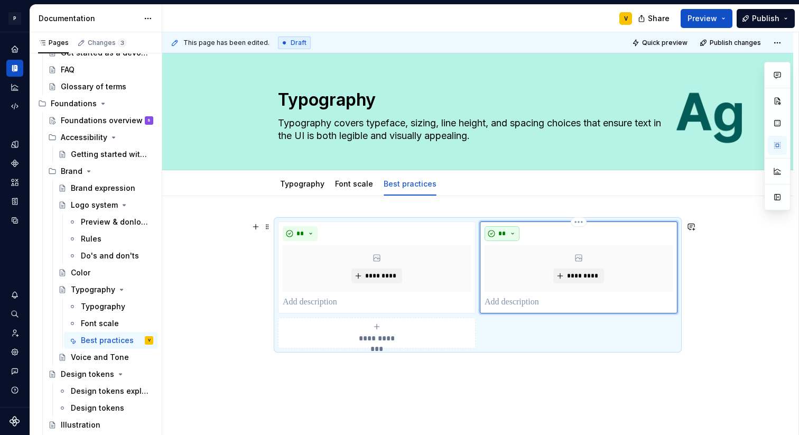
click at [504, 231] on span "**" at bounding box center [502, 233] width 8 height 8
click at [507, 272] on div "Suggestions" at bounding box center [508, 271] width 8 height 8
click at [513, 233] on span "*****" at bounding box center [506, 233] width 16 height 8
click at [509, 290] on div "Suggestions" at bounding box center [508, 288] width 8 height 8
click at [519, 234] on span "*******" at bounding box center [509, 233] width 23 height 8
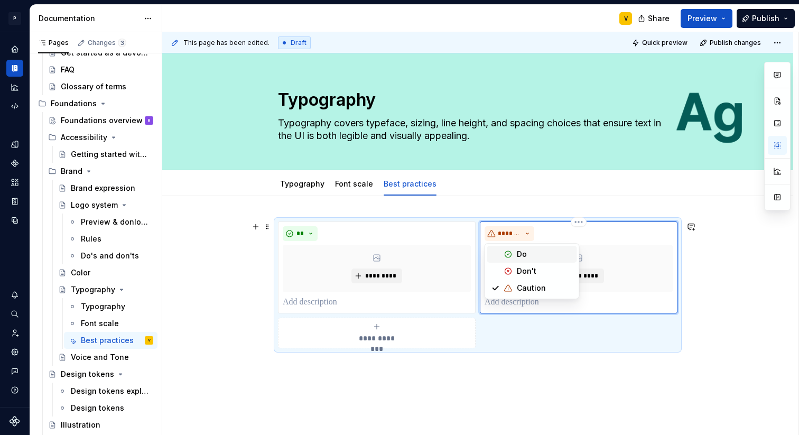
click at [516, 254] on span "Do" at bounding box center [532, 254] width 90 height 17
click at [541, 290] on div "*********" at bounding box center [579, 268] width 188 height 47
click at [513, 264] on div "*********" at bounding box center [579, 268] width 188 height 47
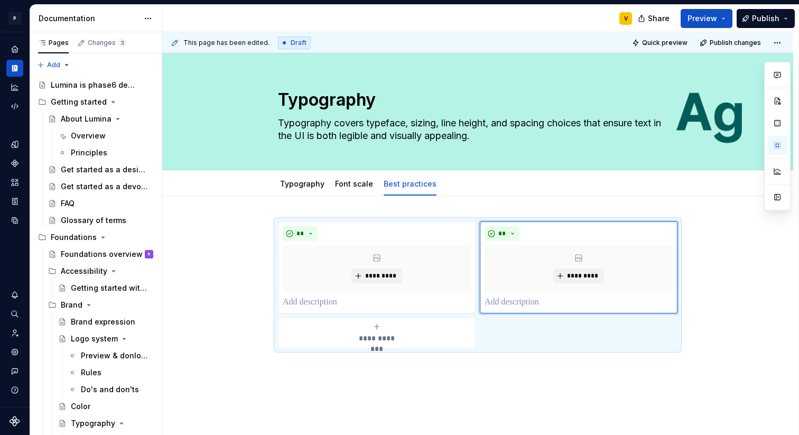
click at [85, 15] on div "Documentation" at bounding box center [89, 18] width 100 height 11
click at [53, 47] on div "Pages" at bounding box center [53, 42] width 39 height 15
click at [18, 17] on html "P Lumina V Design system data Documentation V Share Preview Publish Pages Chang…" at bounding box center [399, 217] width 799 height 435
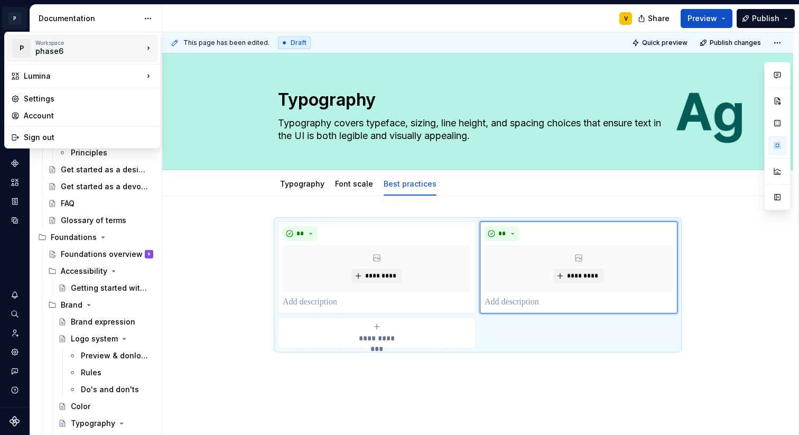
type textarea "*"
